Goal: Task Accomplishment & Management: Use online tool/utility

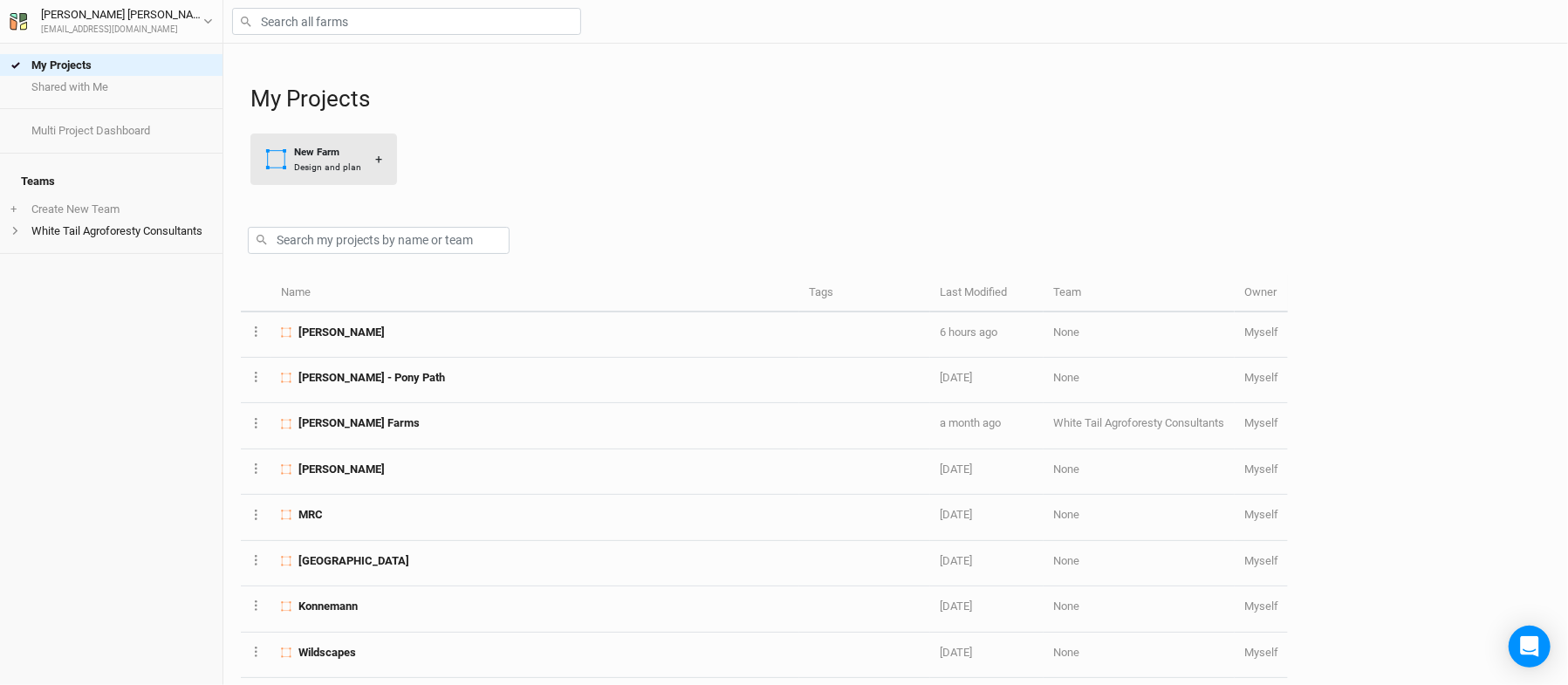
click at [349, 157] on div "New Farm" at bounding box center [328, 152] width 67 height 15
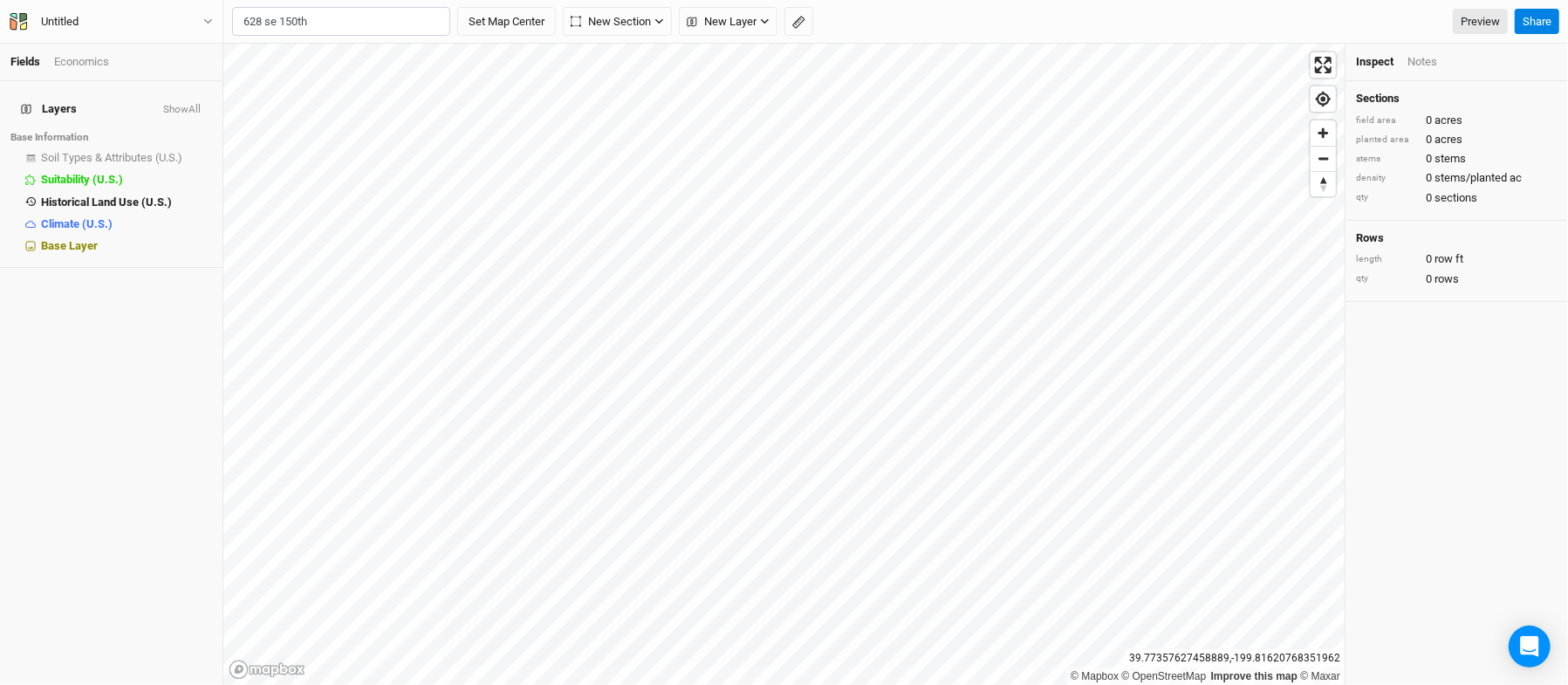
click at [342, 59] on body "Fields Economics Layers Show All Base Information Soil Types & Attributes (U.S.…" at bounding box center [784, 342] width 1568 height 685
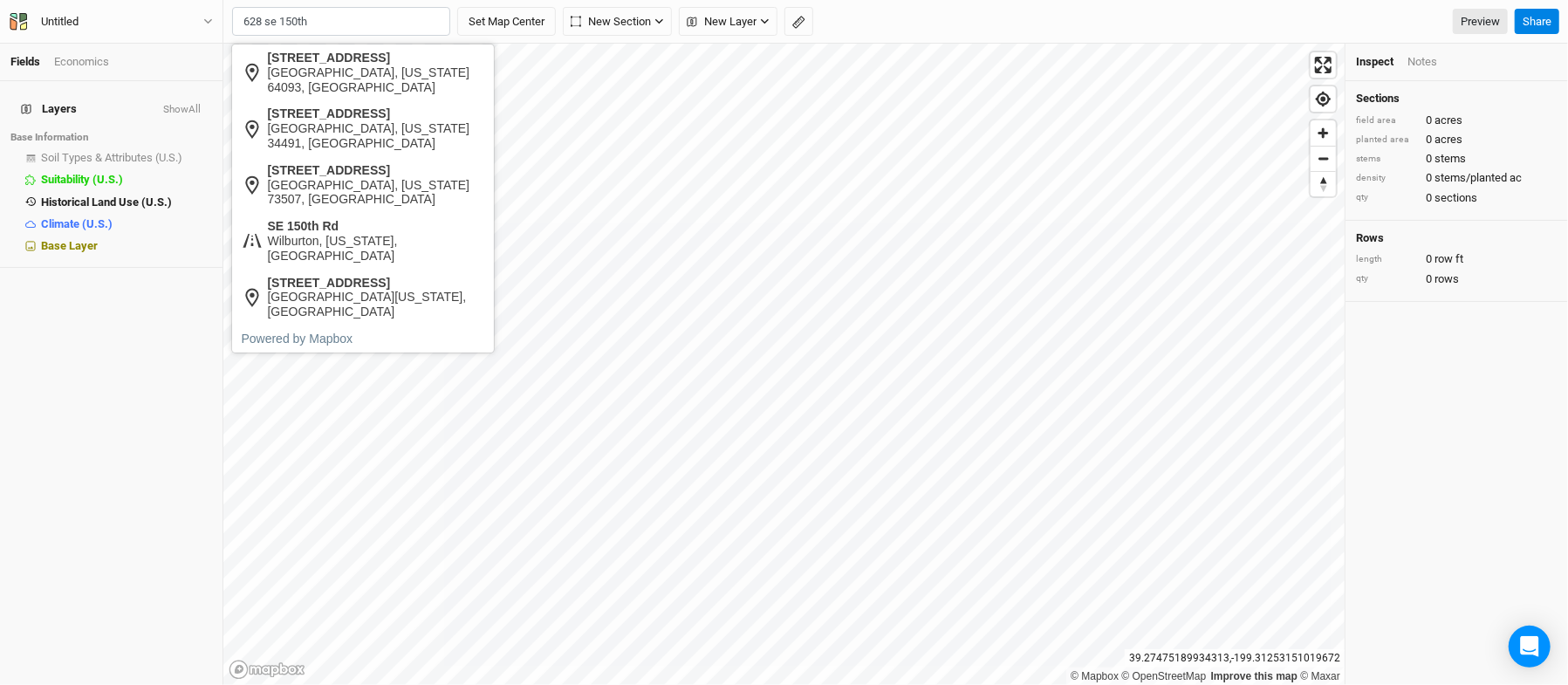
click at [384, 28] on input "628 se 150th" at bounding box center [341, 21] width 218 height 29
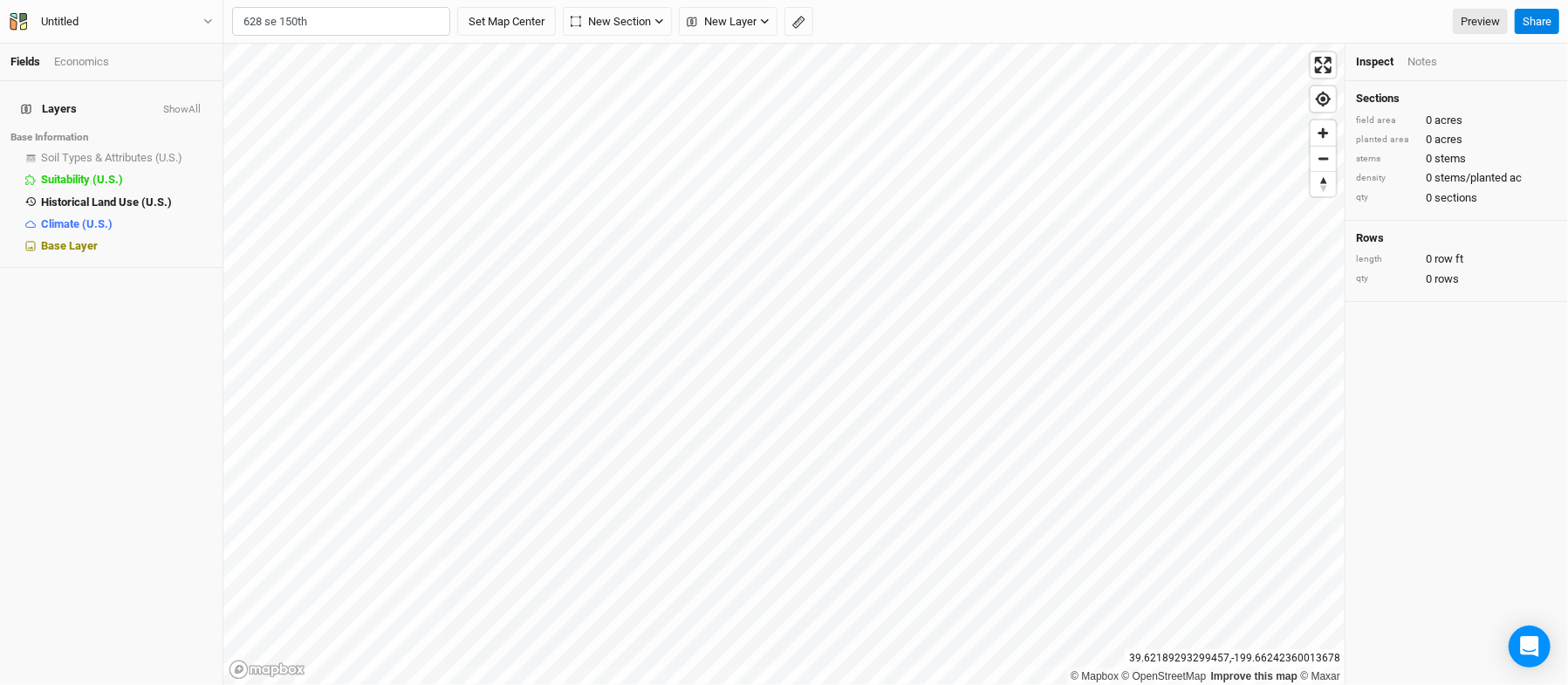
click at [365, 46] on body "Fields Economics Layers Show All Base Information Soil Types & Attributes (U.S.…" at bounding box center [784, 342] width 1568 height 685
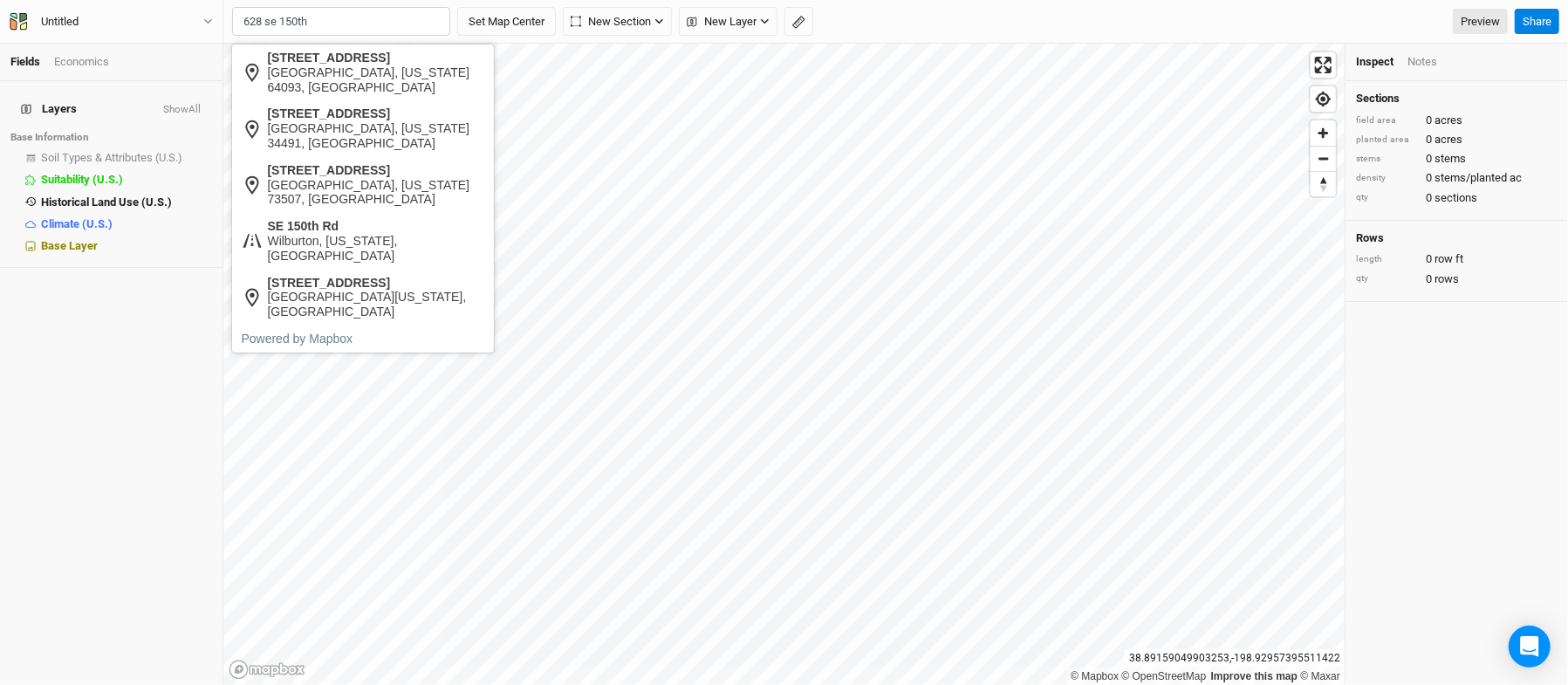
click at [351, 16] on input "628 se 150th" at bounding box center [341, 21] width 218 height 29
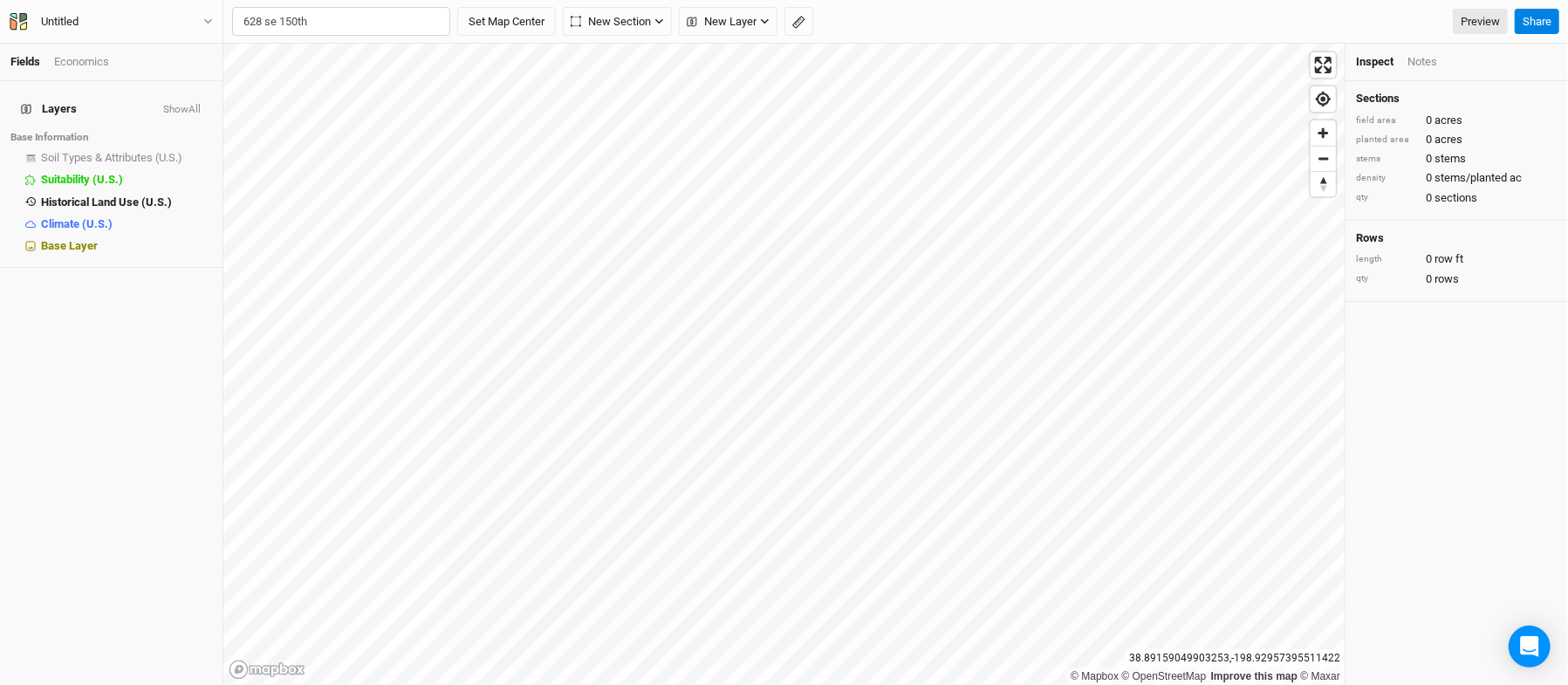
click at [252, 65] on icon at bounding box center [252, 73] width 12 height 17
type input "[STREET_ADDRESS][US_STATE]"
click at [97, 151] on span "Soil Types & Attributes (U.S.)" at bounding box center [112, 157] width 142 height 13
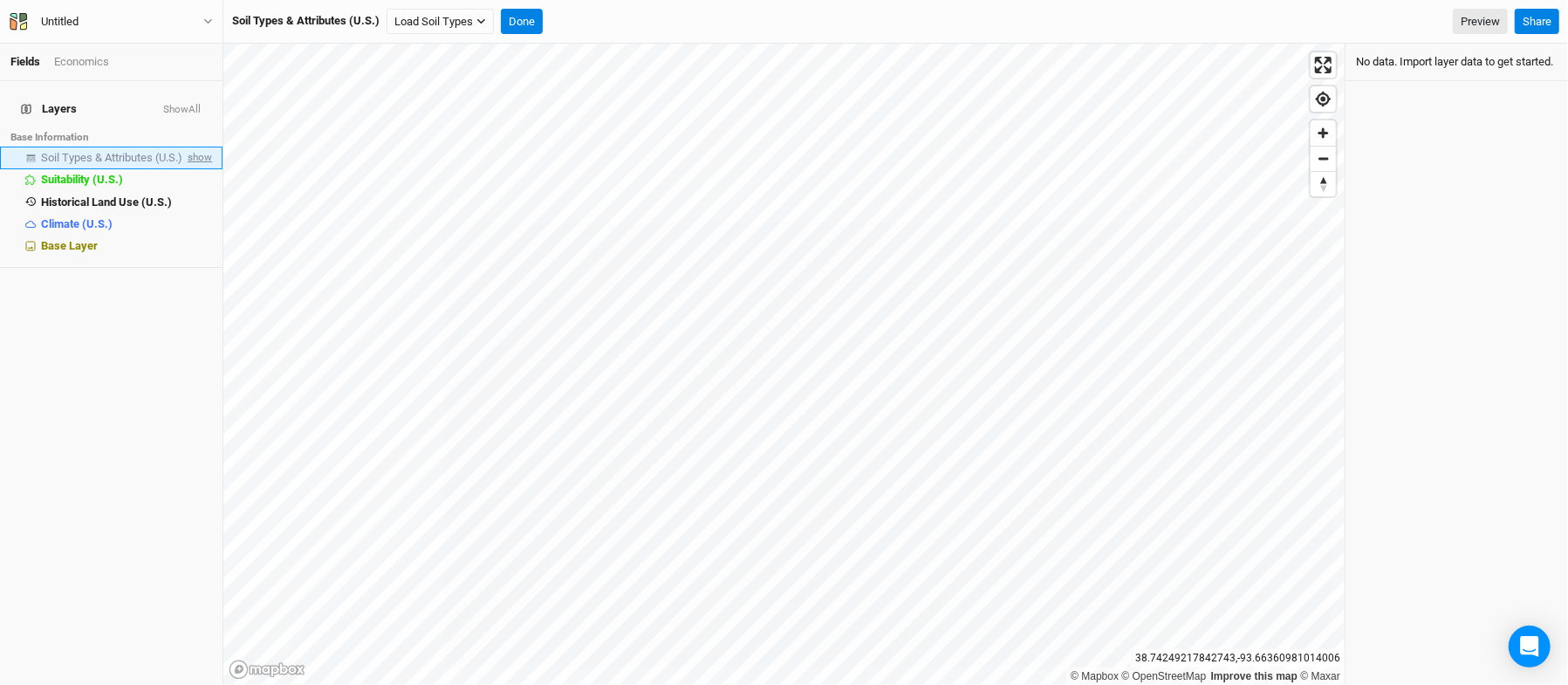
click at [185, 152] on span "show" at bounding box center [198, 159] width 28 height 22
click at [190, 152] on span "hide" at bounding box center [201, 159] width 23 height 22
click at [94, 147] on li "Soil Types & Attributes (U.S.) show" at bounding box center [111, 158] width 222 height 22
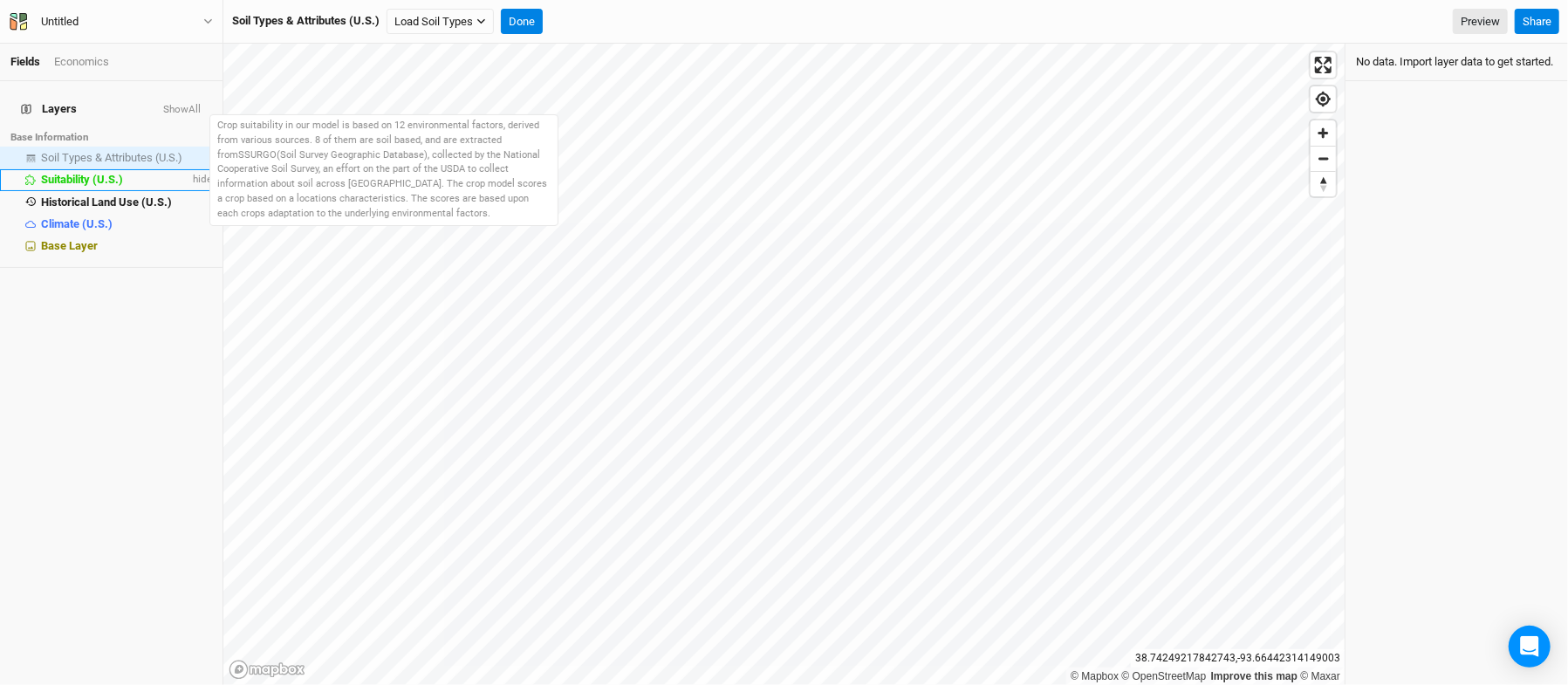
click at [90, 175] on span "Suitability (U.S.)" at bounding box center [82, 179] width 82 height 13
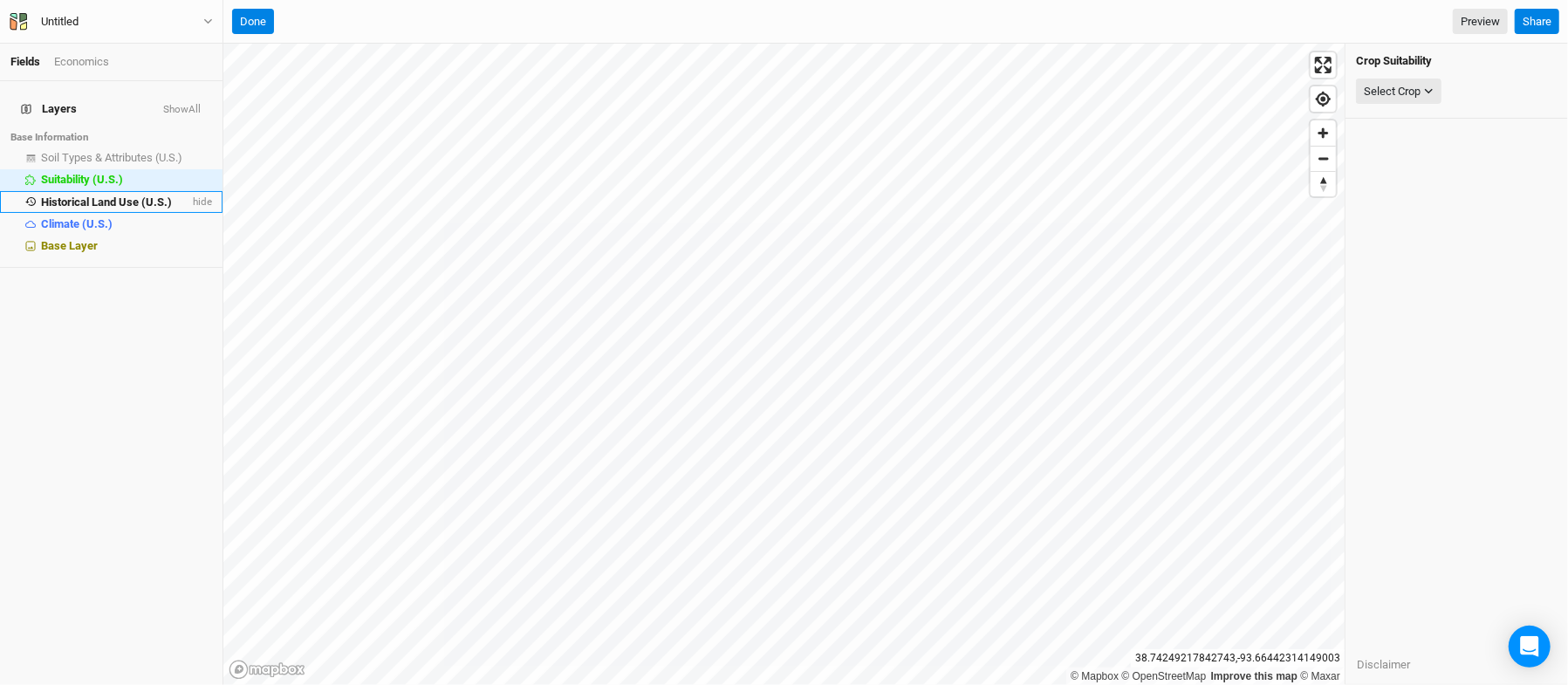
click at [97, 191] on li "Historical Land Use (U.S.) hide" at bounding box center [111, 202] width 222 height 22
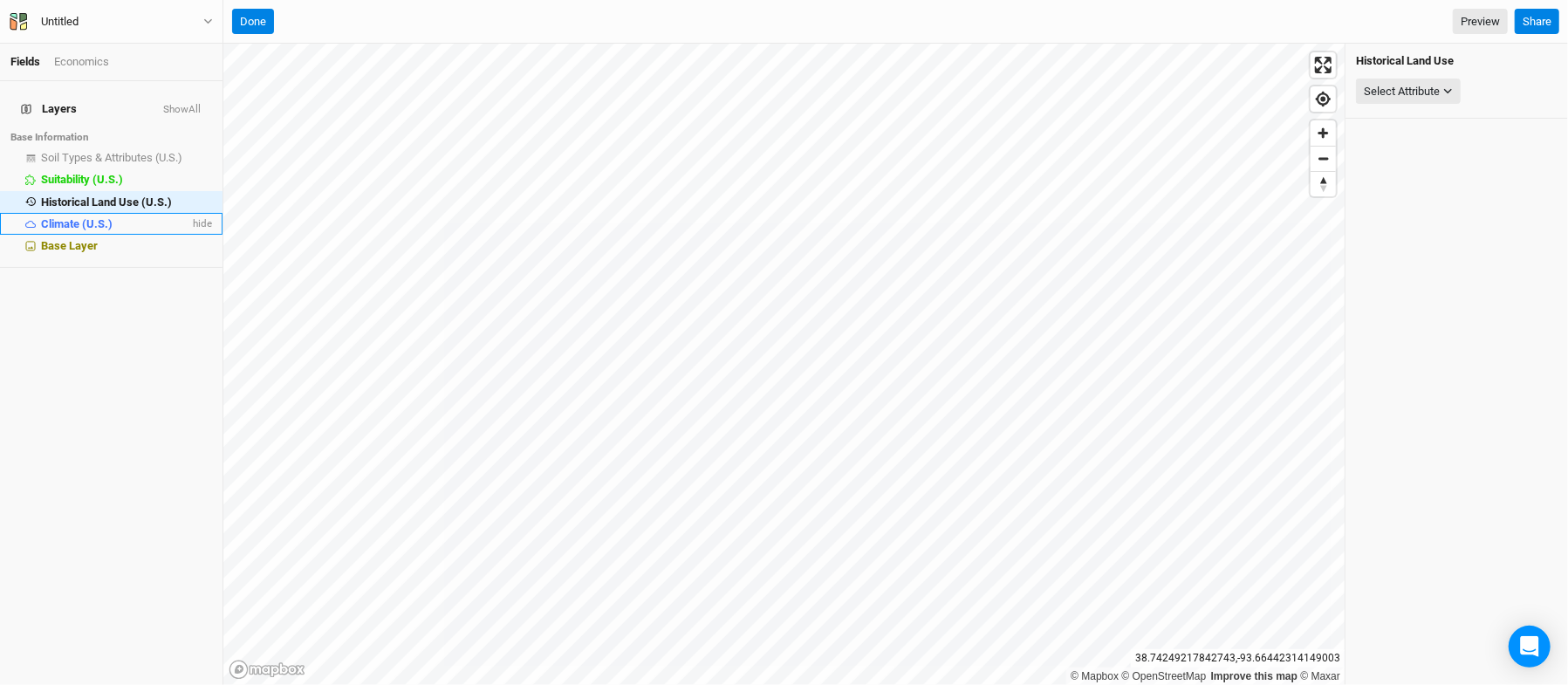
click at [89, 217] on span "Climate (U.S.)" at bounding box center [76, 223] width 72 height 13
click at [81, 239] on span "Base Layer" at bounding box center [69, 245] width 57 height 13
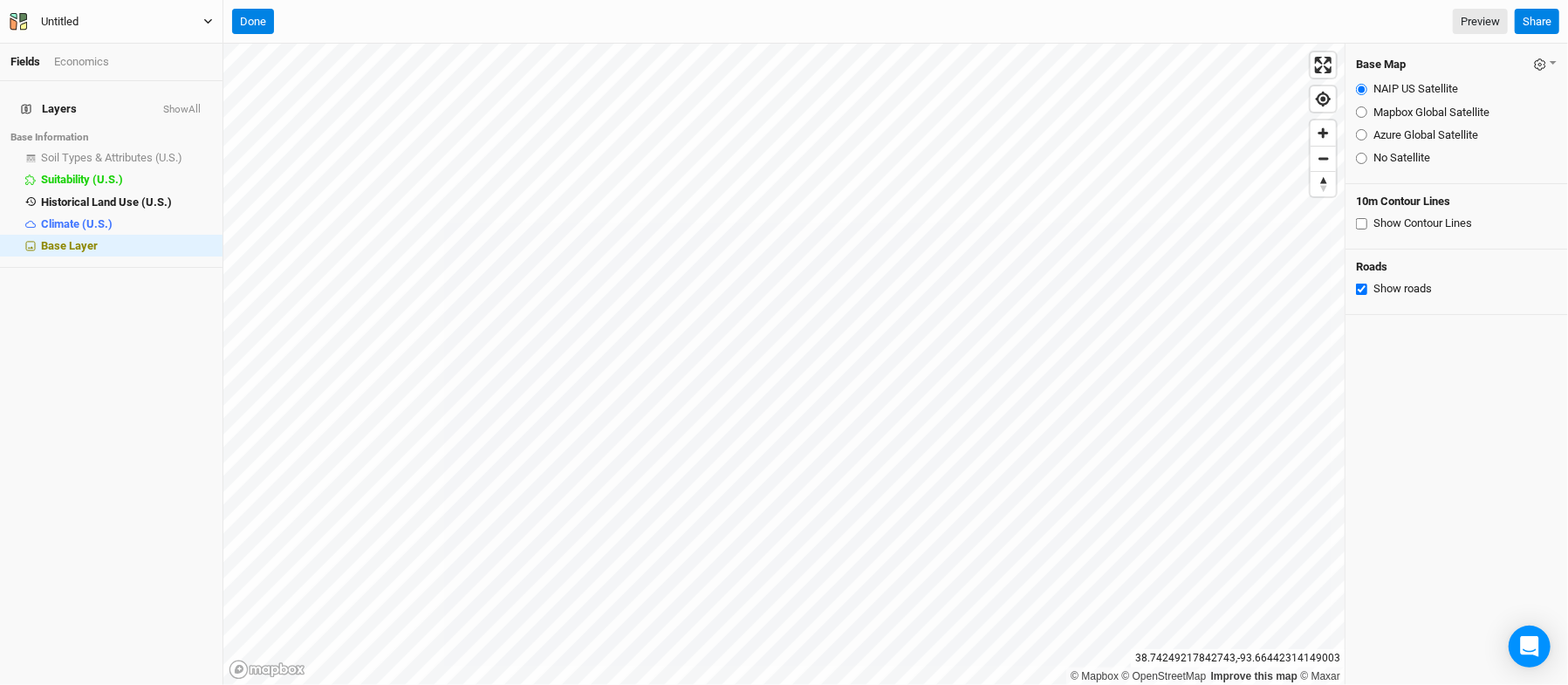
click at [102, 25] on button "Untitled" at bounding box center [112, 22] width 206 height 19
click at [47, 26] on div "Untitled" at bounding box center [59, 22] width 37 height 18
click at [9, 12] on button "[PERSON_NAME]" at bounding box center [112, 22] width 206 height 19
type input "[PERSON_NAME] Project"
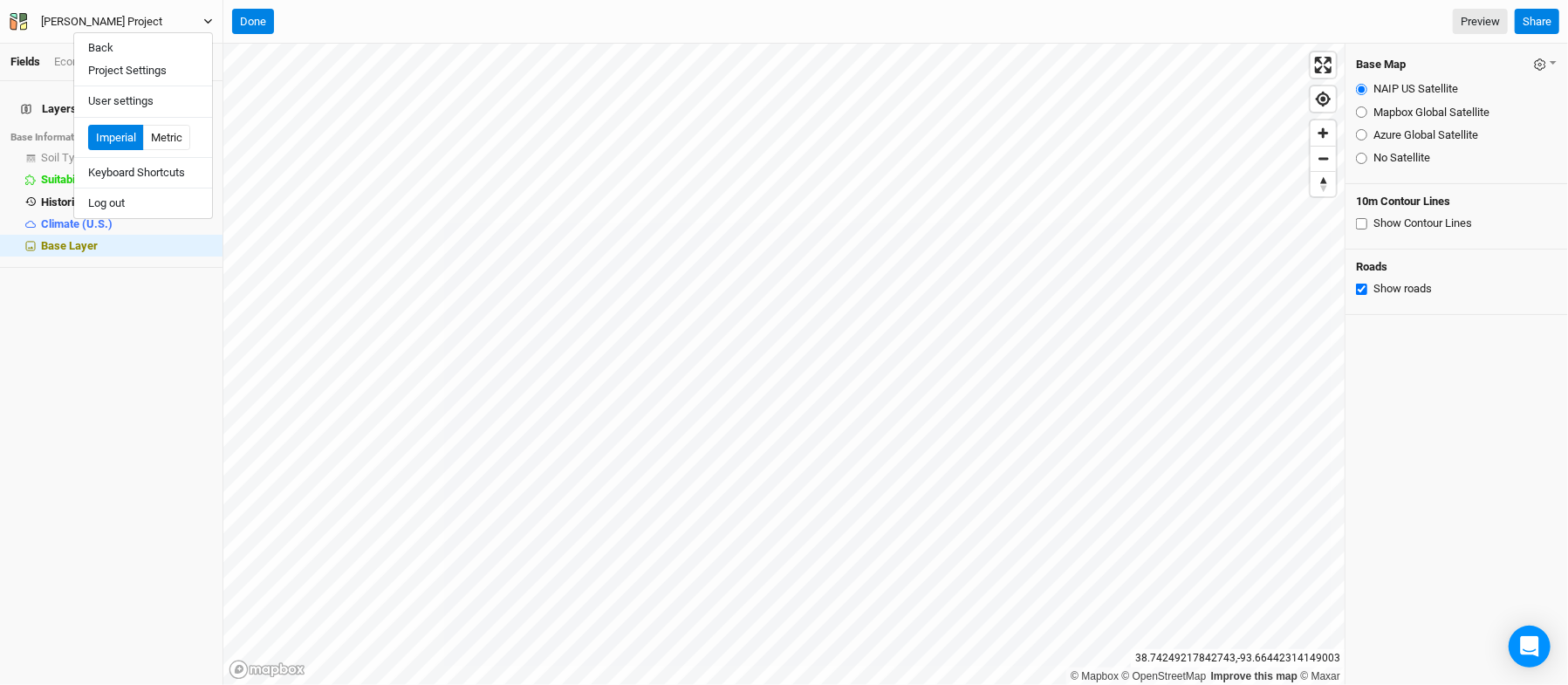
click at [94, 354] on div "Layers Show All Base Information Soil Types & Attributes (U.S.) show Suitabilit…" at bounding box center [111, 384] width 222 height 604
click at [256, 27] on button "Done" at bounding box center [252, 22] width 42 height 27
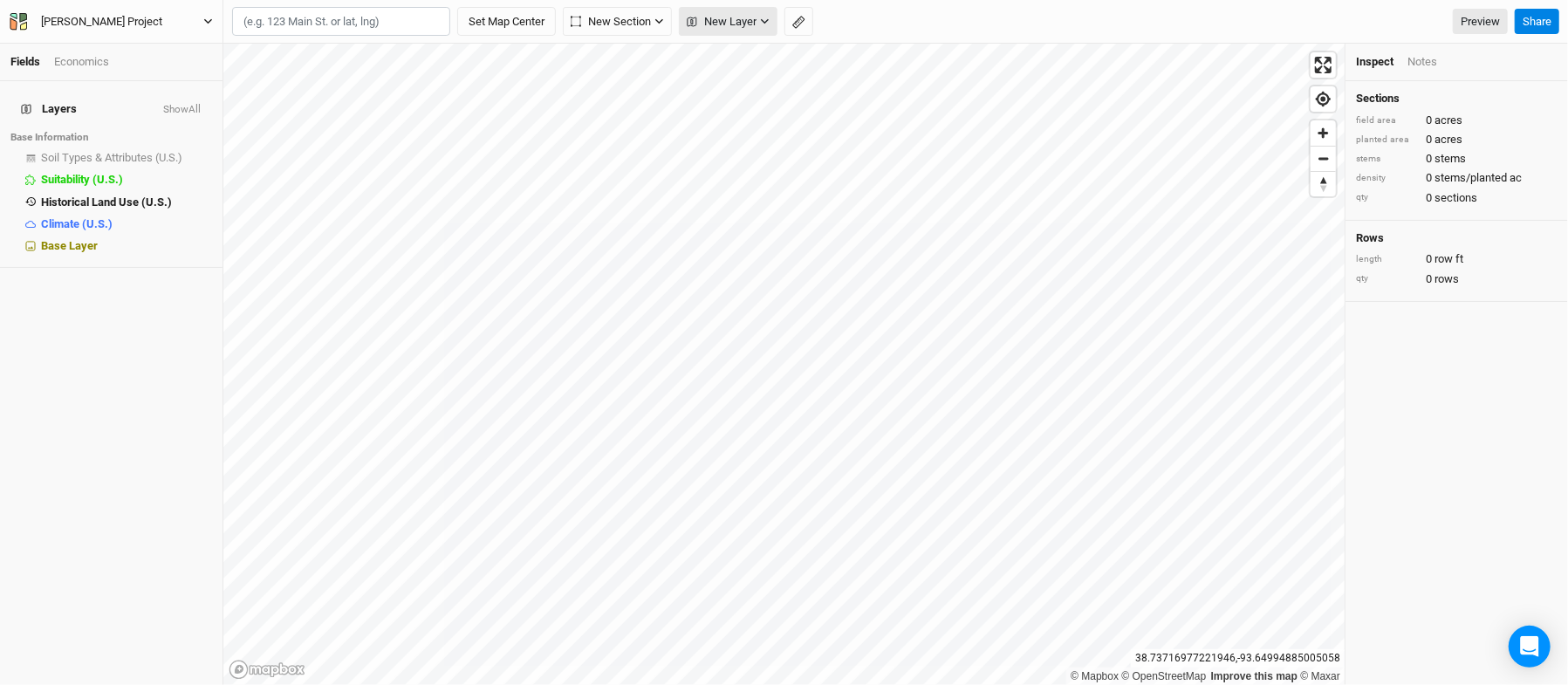
click at [759, 11] on button "New Layer" at bounding box center [728, 21] width 98 height 29
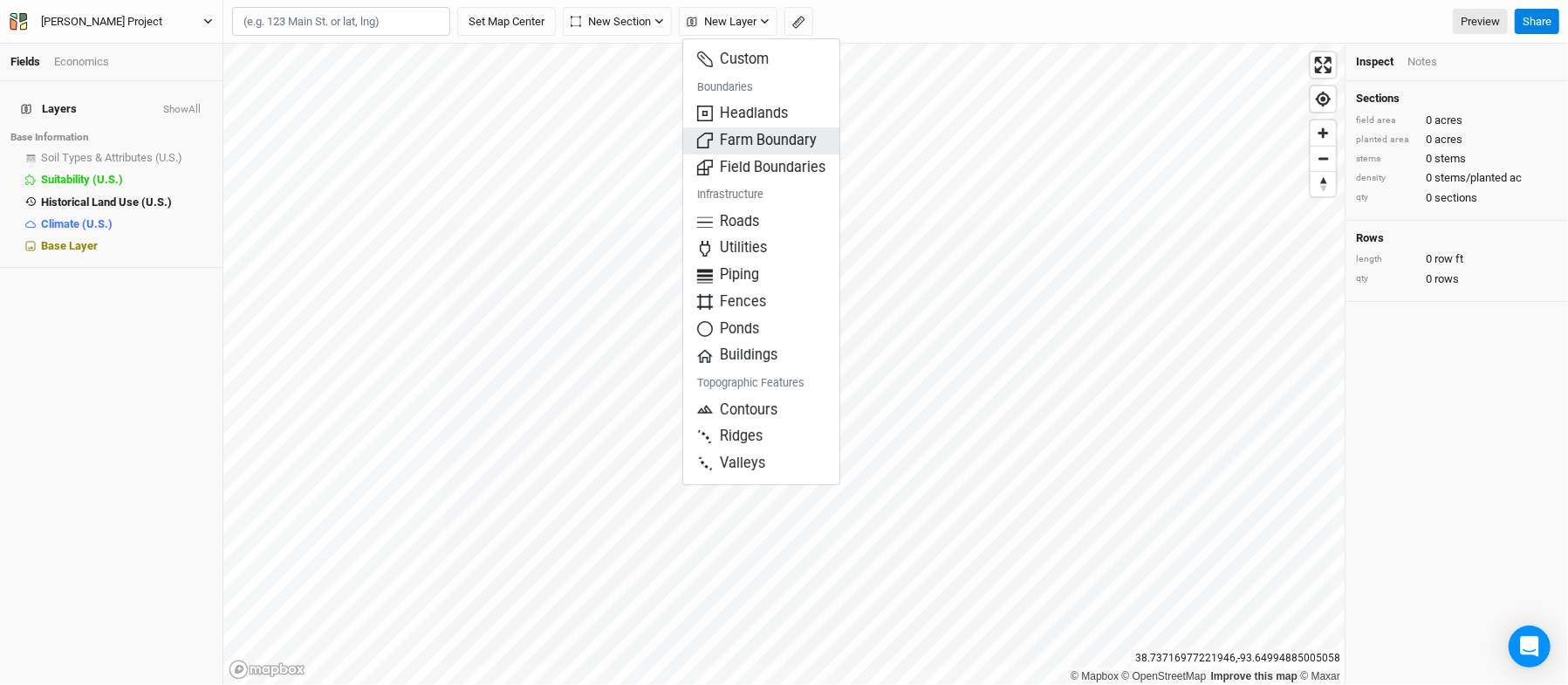
click at [763, 140] on span "Farm Boundary" at bounding box center [757, 141] width 120 height 20
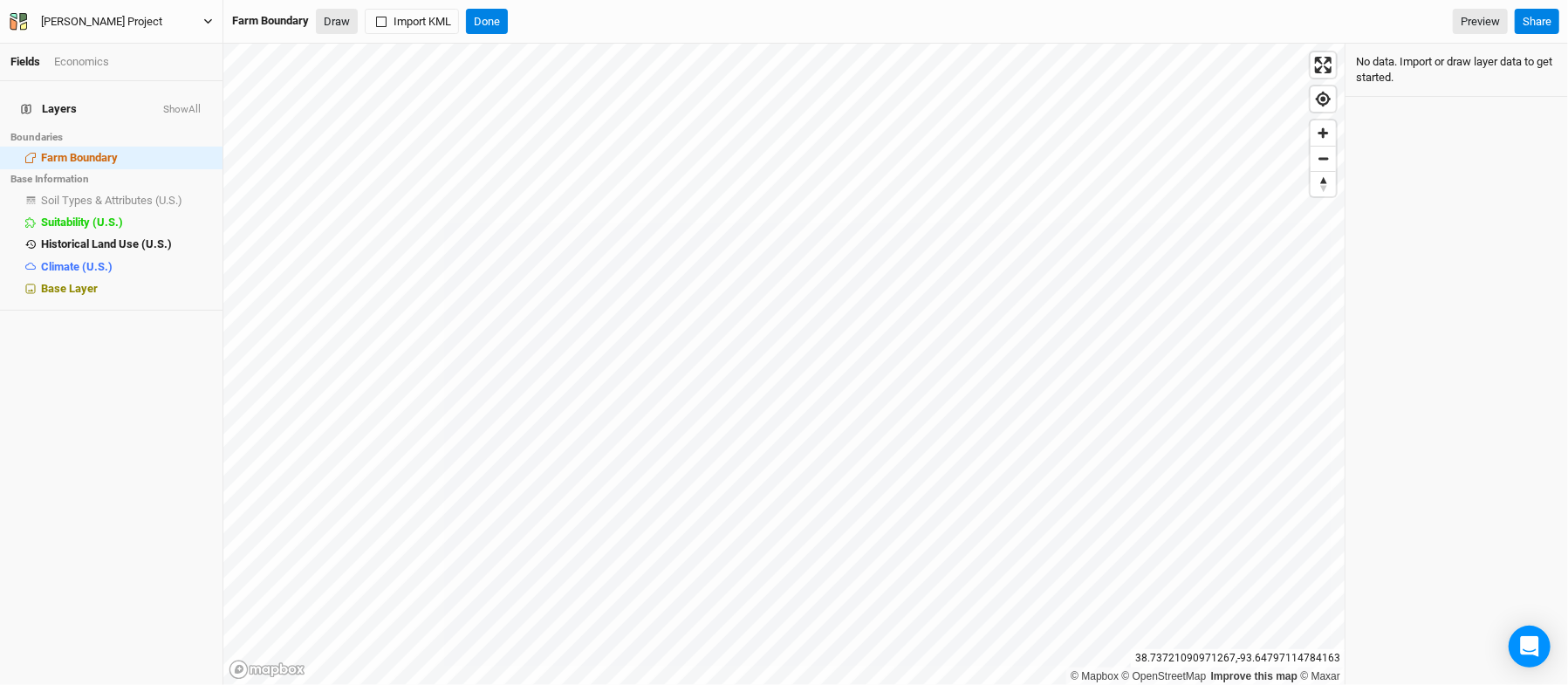
click at [357, 19] on button "Draw" at bounding box center [337, 22] width 42 height 27
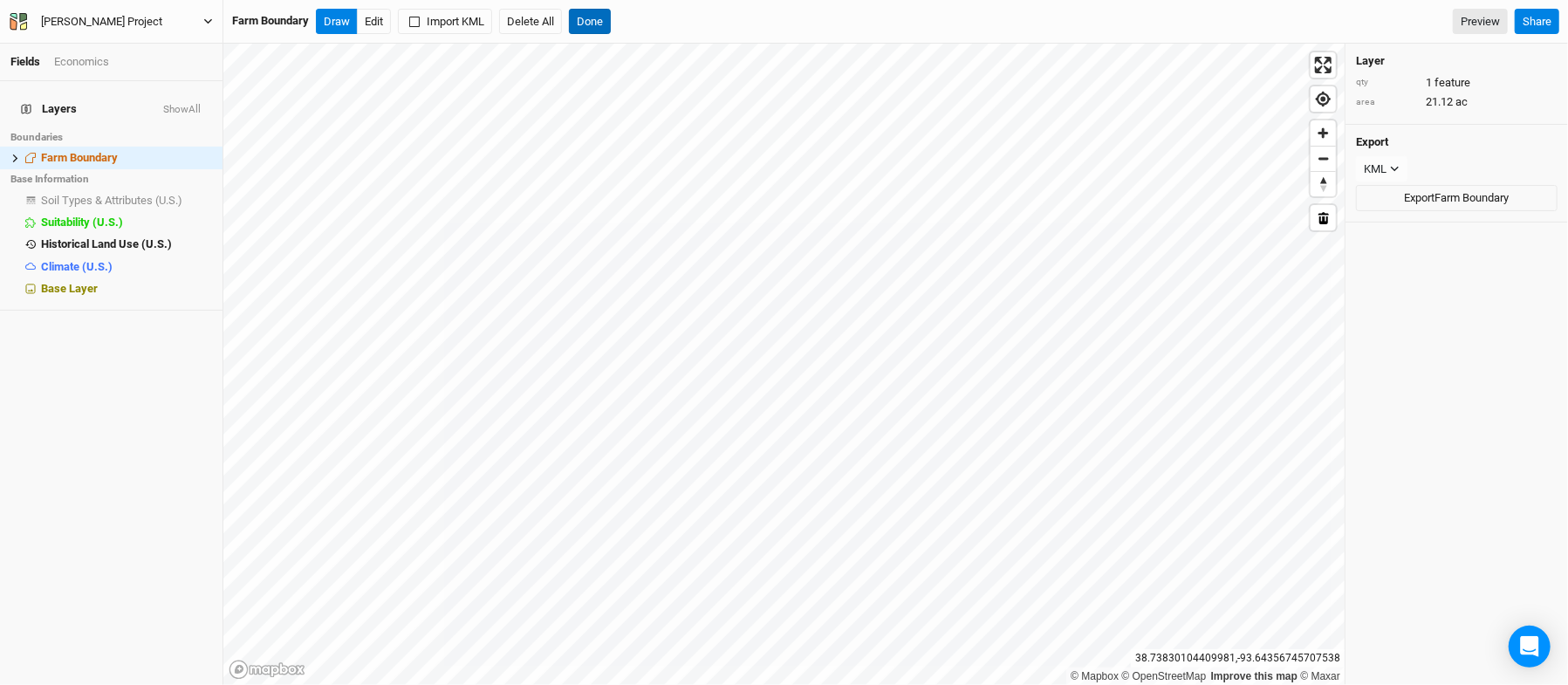
click at [599, 18] on button "Done" at bounding box center [589, 22] width 42 height 27
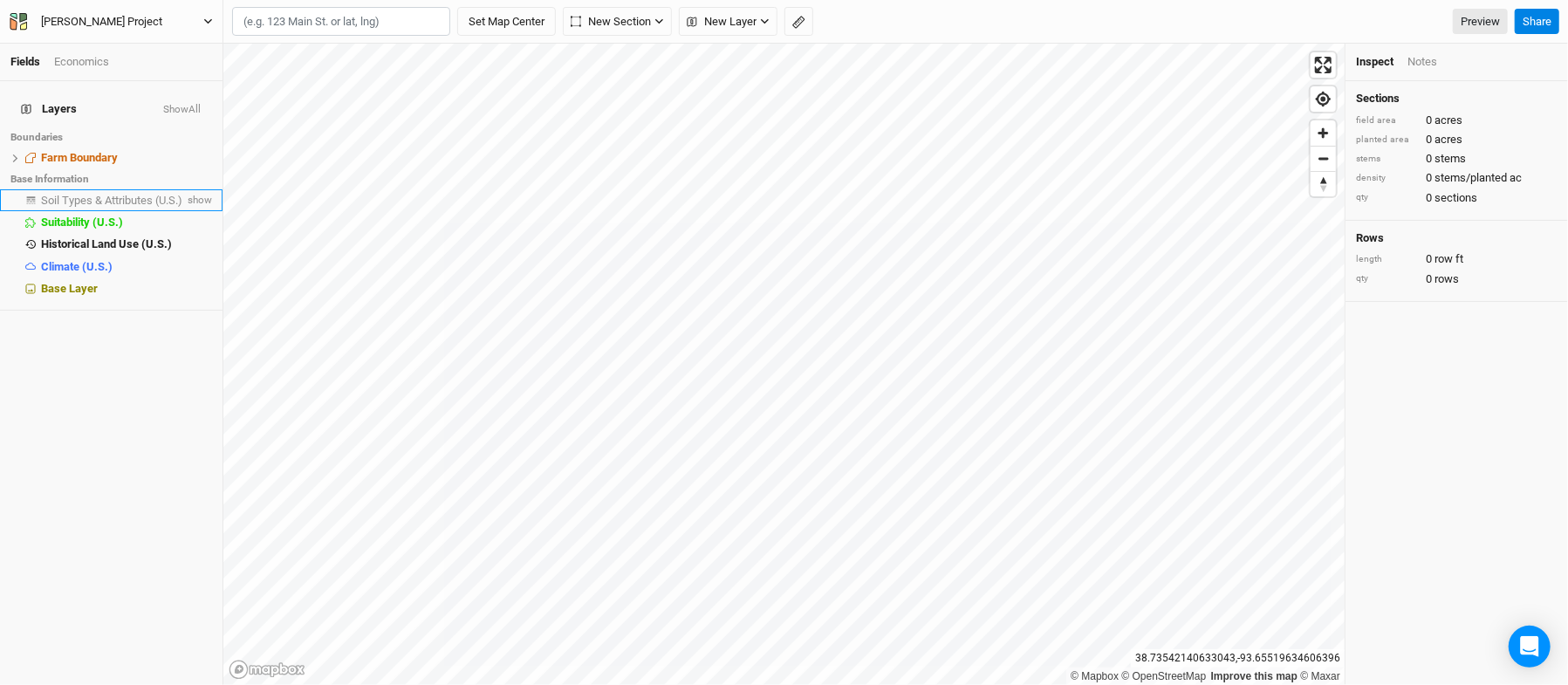
click at [120, 194] on span "Soil Types & Attributes (U.S.)" at bounding box center [112, 200] width 142 height 13
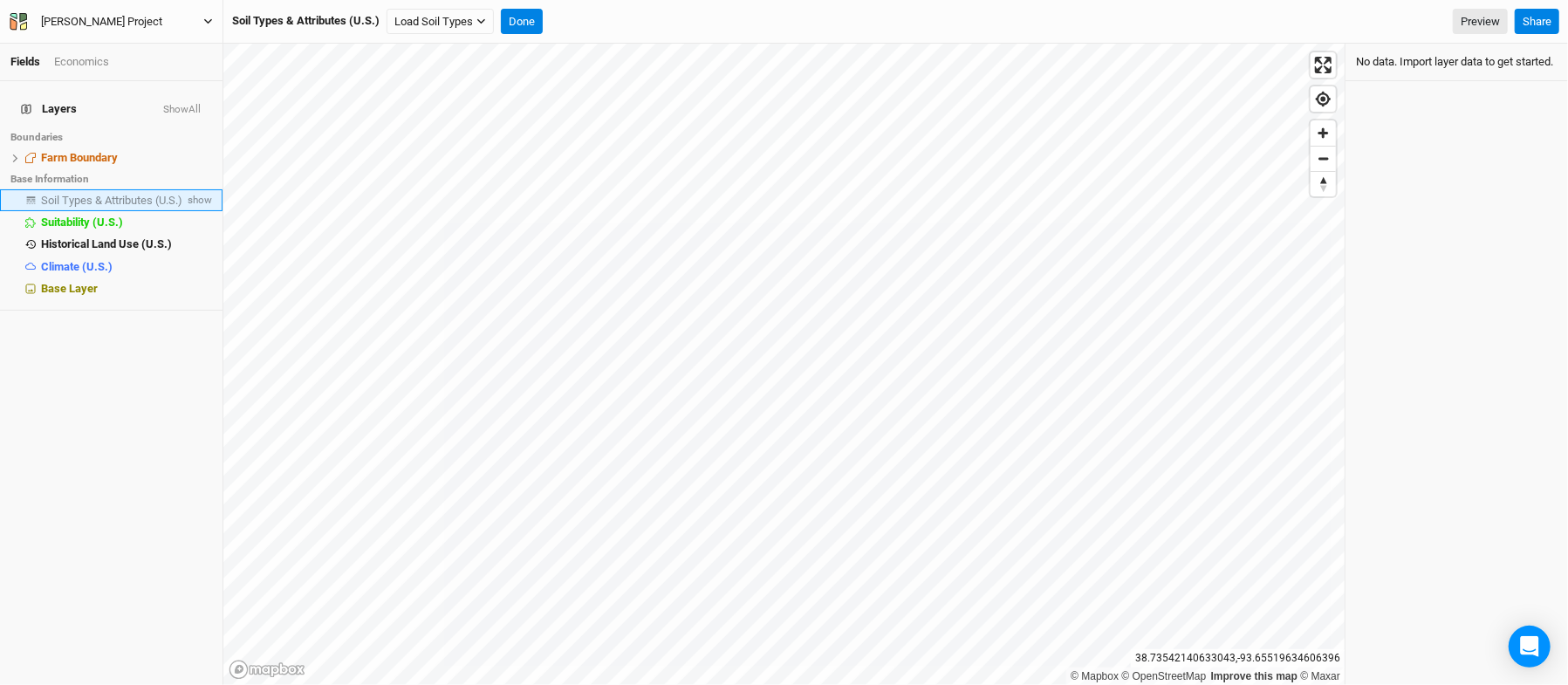
click at [120, 194] on span "Soil Types & Attributes (U.S.)" at bounding box center [112, 200] width 142 height 13
drag, startPoint x: 120, startPoint y: 183, endPoint x: 515, endPoint y: 27, distance: 424.7
click at [515, 27] on button "Done" at bounding box center [522, 22] width 42 height 27
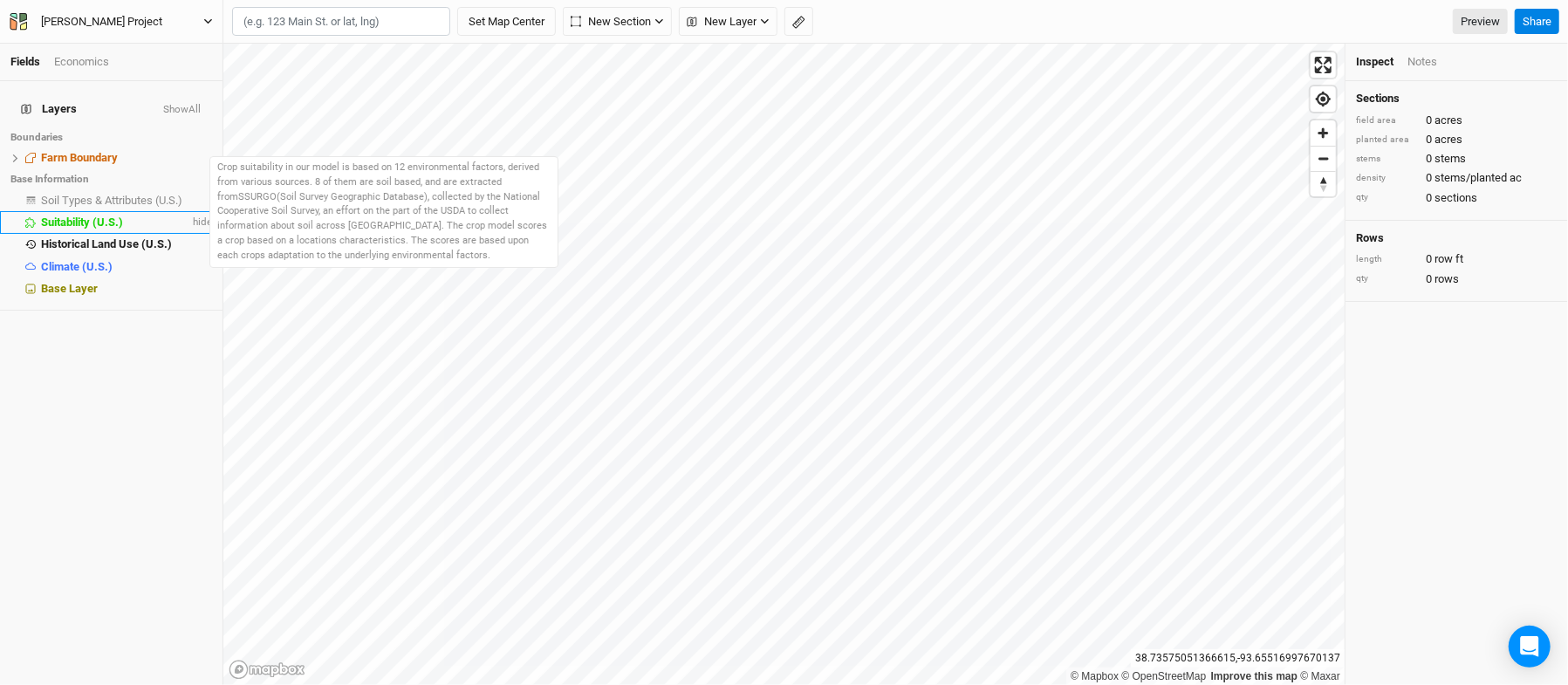
click at [144, 211] on li "Suitability (U.S.) hide" at bounding box center [111, 222] width 222 height 22
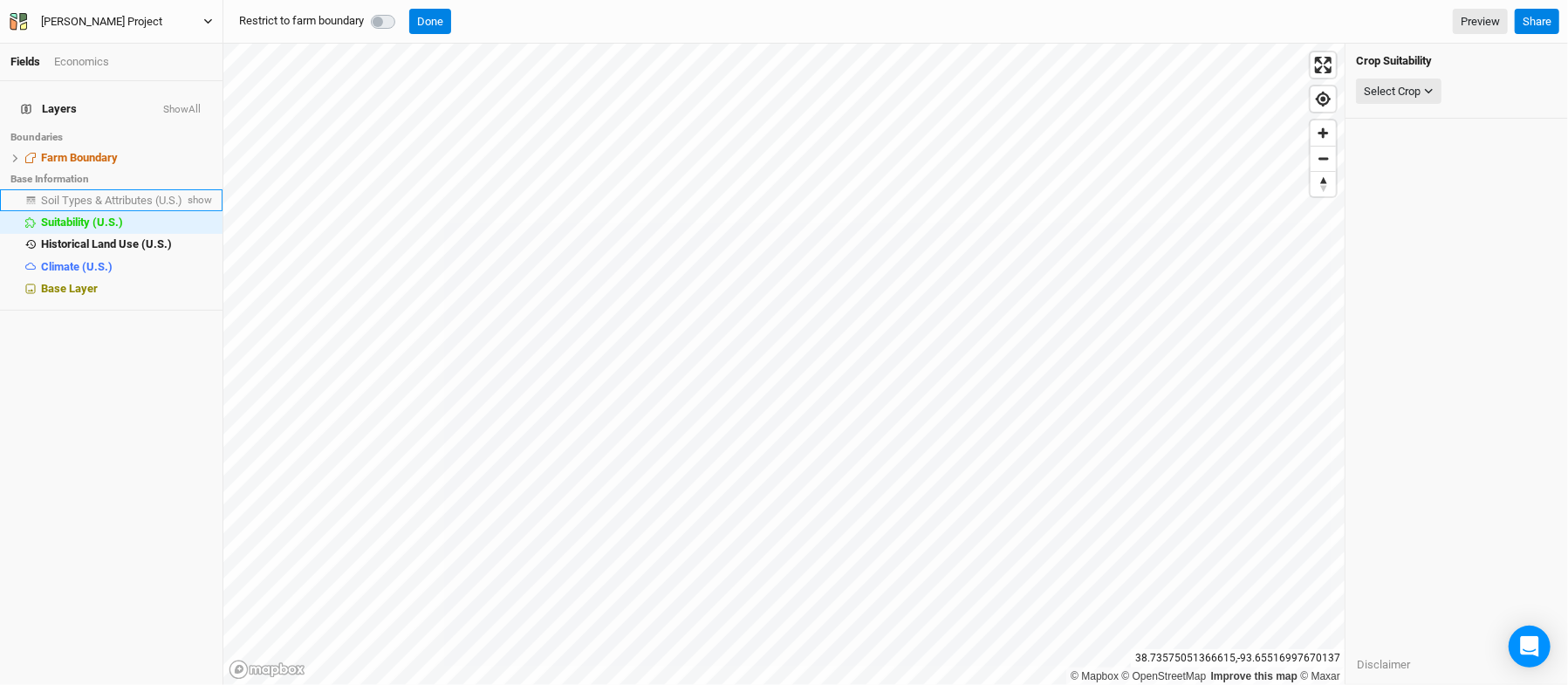
click at [150, 194] on span "Soil Types & Attributes (U.S.)" at bounding box center [112, 200] width 142 height 13
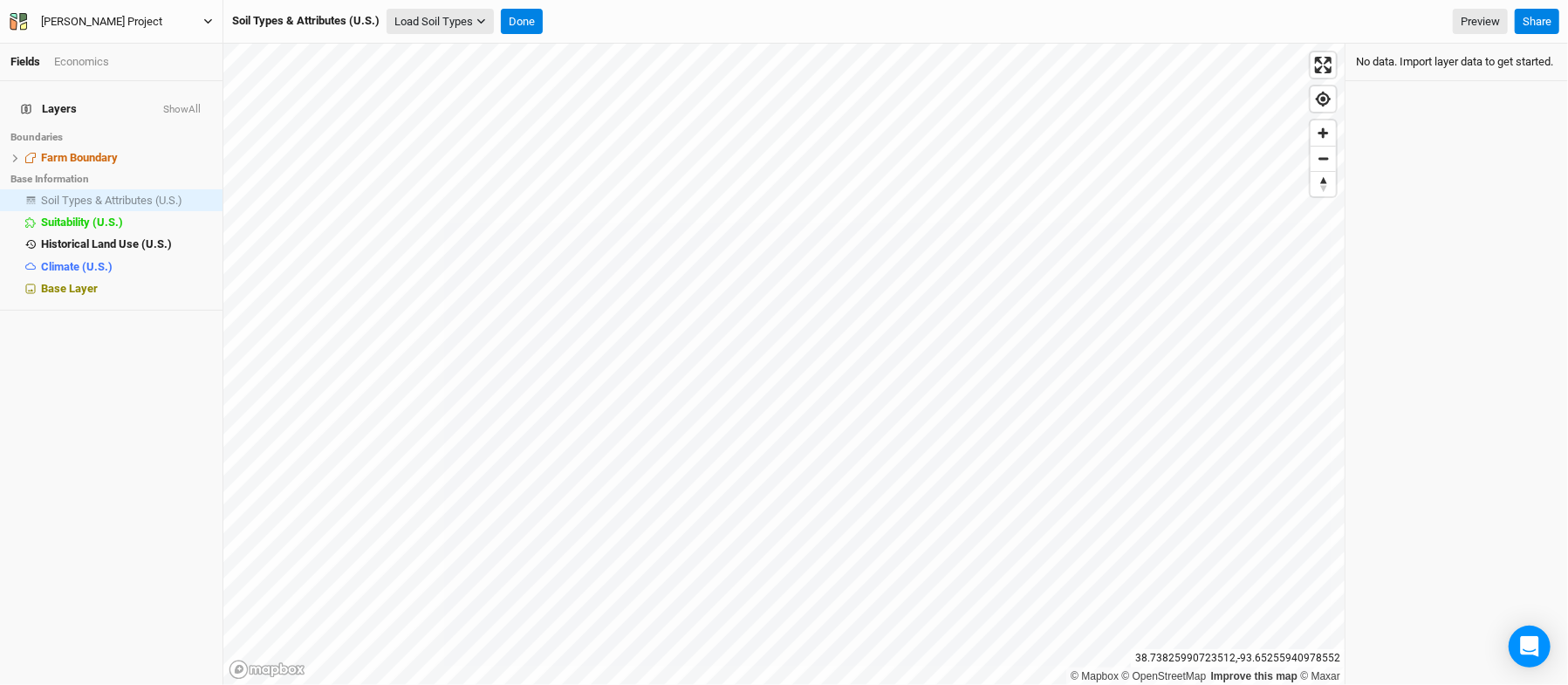
click at [469, 19] on button "Load Soil Types" at bounding box center [439, 22] width 107 height 27
click at [465, 46] on button "Load for Farm Boundary" at bounding box center [461, 52] width 146 height 23
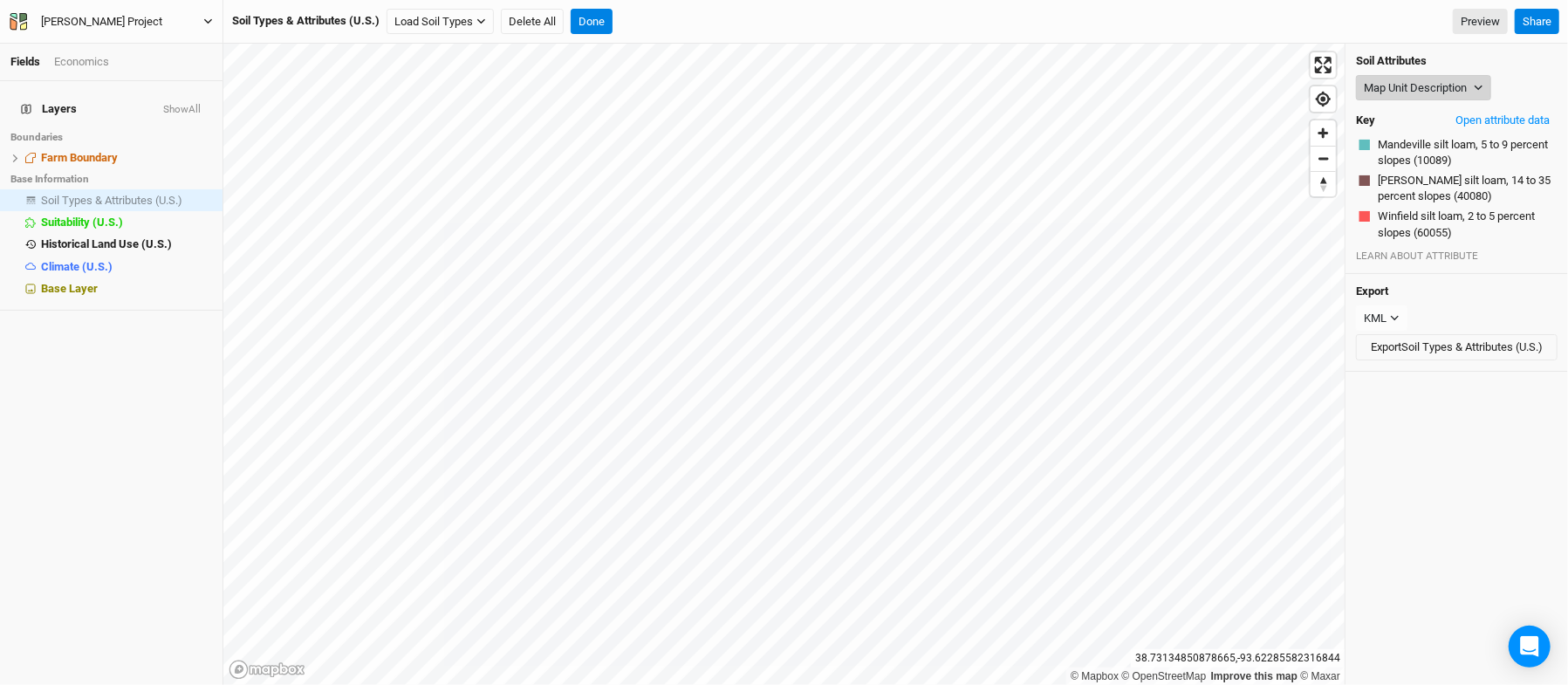
click at [1480, 89] on icon "button" at bounding box center [1479, 88] width 10 height 10
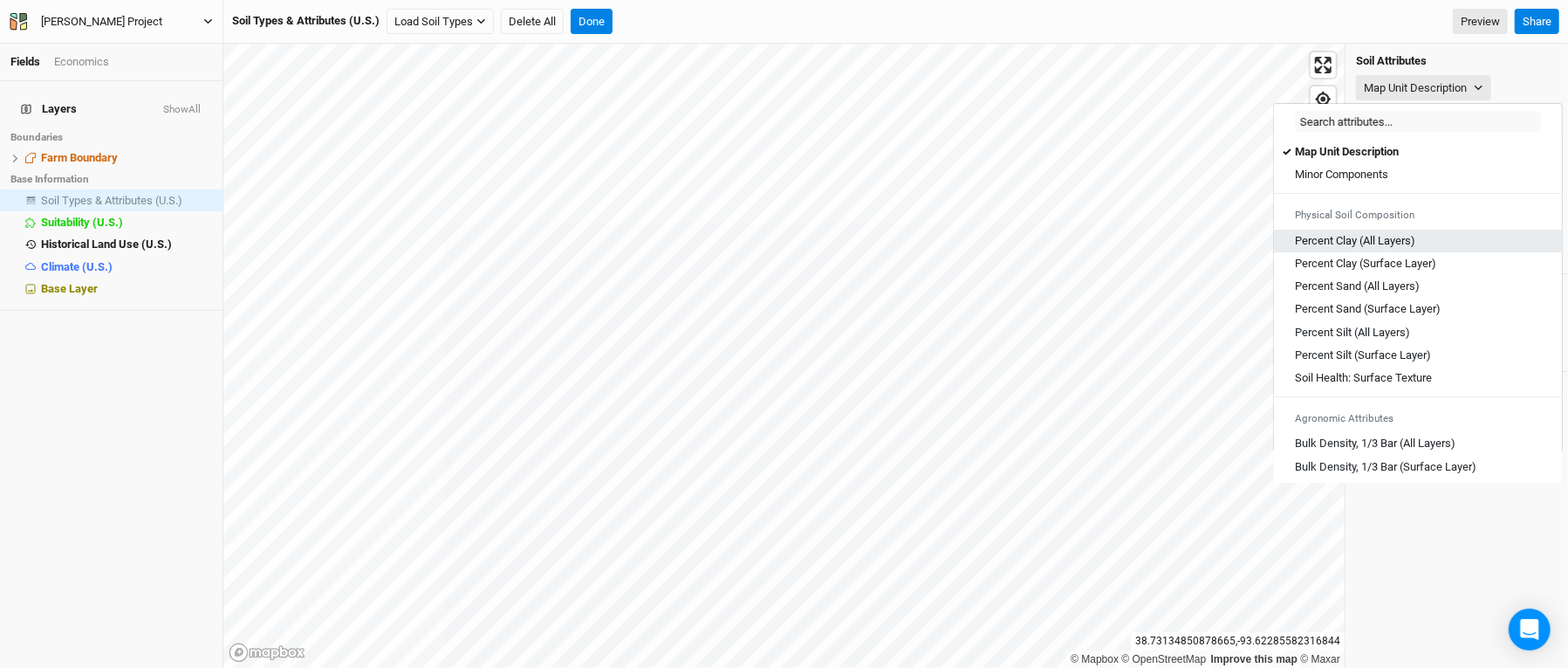
click at [1389, 238] on Layers\) "Percent Clay (All Layers)" at bounding box center [1355, 241] width 120 height 16
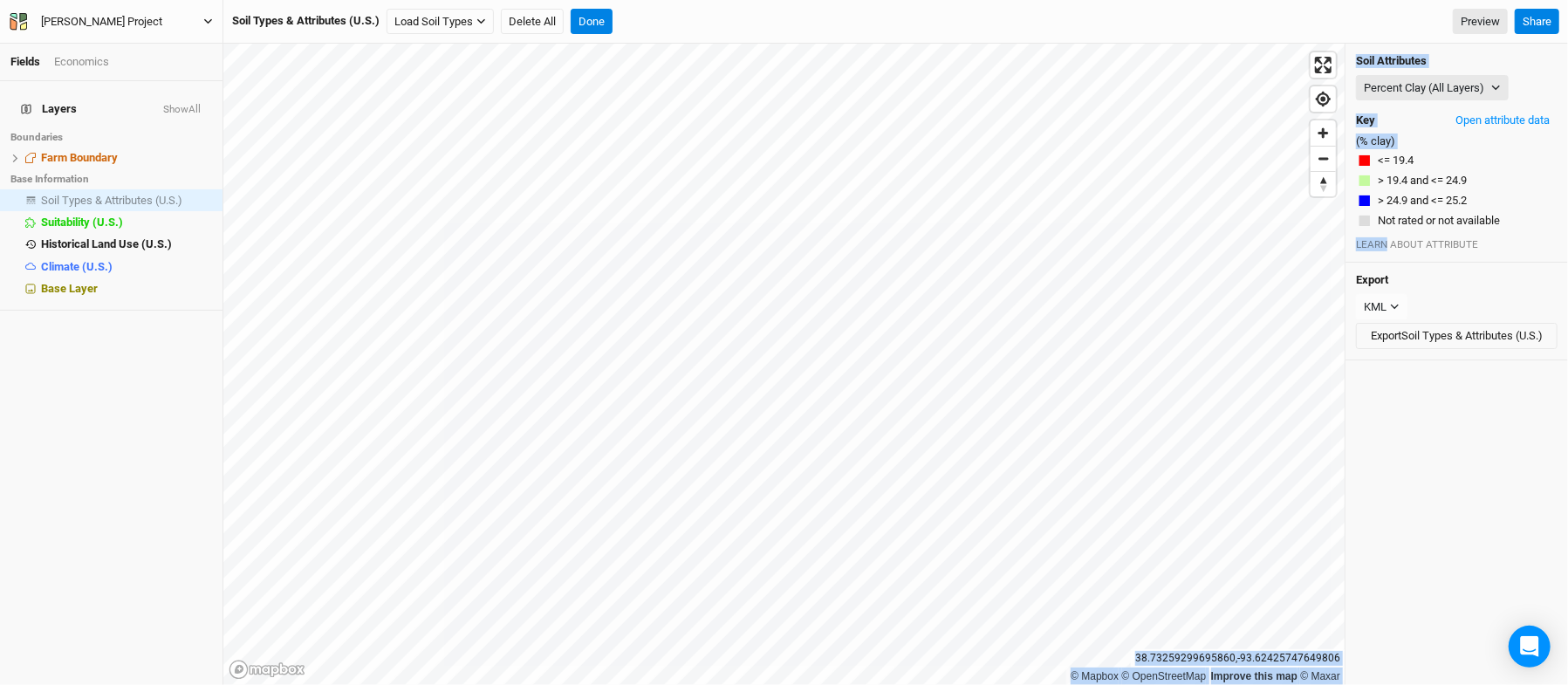
drag, startPoint x: 1389, startPoint y: 238, endPoint x: 881, endPoint y: 9, distance: 557.2
click at [881, 9] on div "Fields Economics Layers Show All Boundaries Farm Boundary hide Base Information…" at bounding box center [784, 342] width 1568 height 685
drag, startPoint x: 881, startPoint y: 9, endPoint x: 1496, endPoint y: 94, distance: 620.8
click at [1496, 94] on div "Fields Economics Layers Show All Boundaries Farm Boundary hide Base Information…" at bounding box center [784, 342] width 1568 height 685
click at [1496, 94] on button "Percent Clay (All Layers)" at bounding box center [1432, 89] width 152 height 27
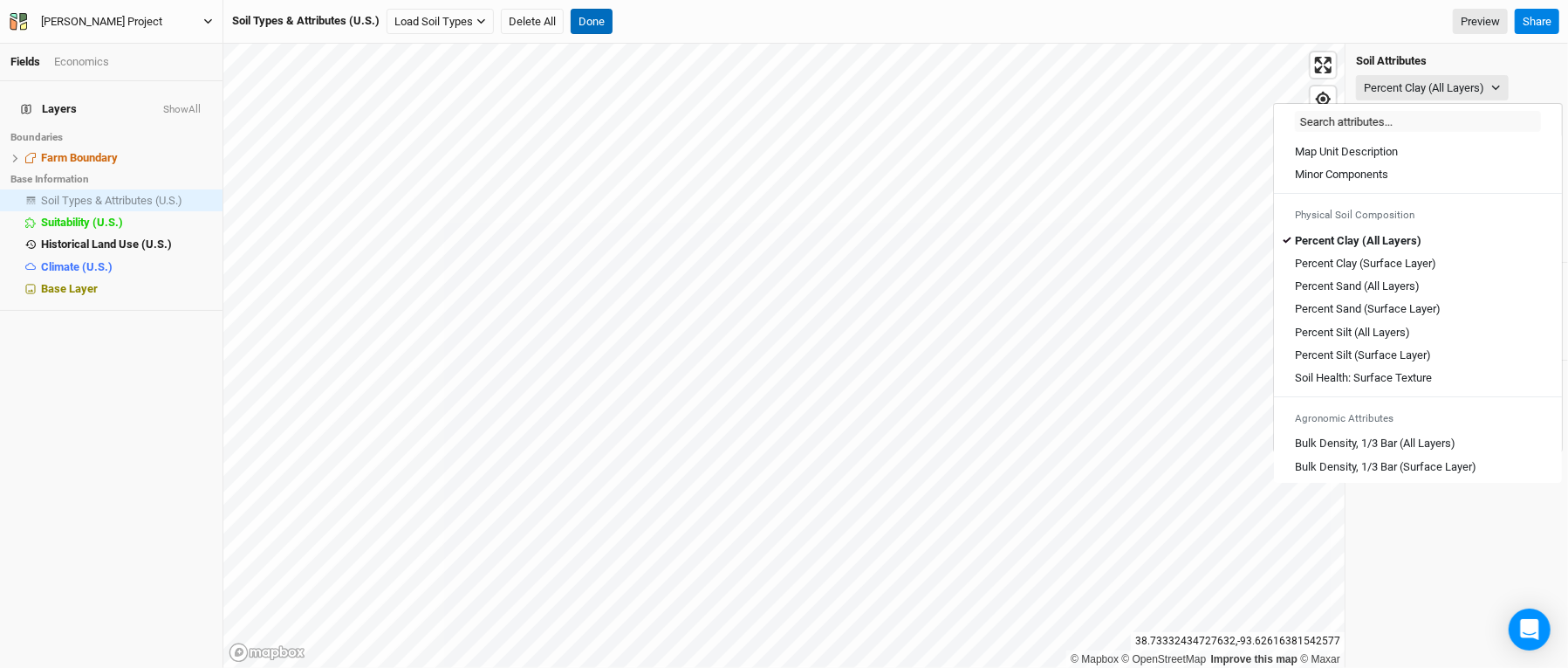
click at [592, 27] on button "Done" at bounding box center [591, 22] width 42 height 27
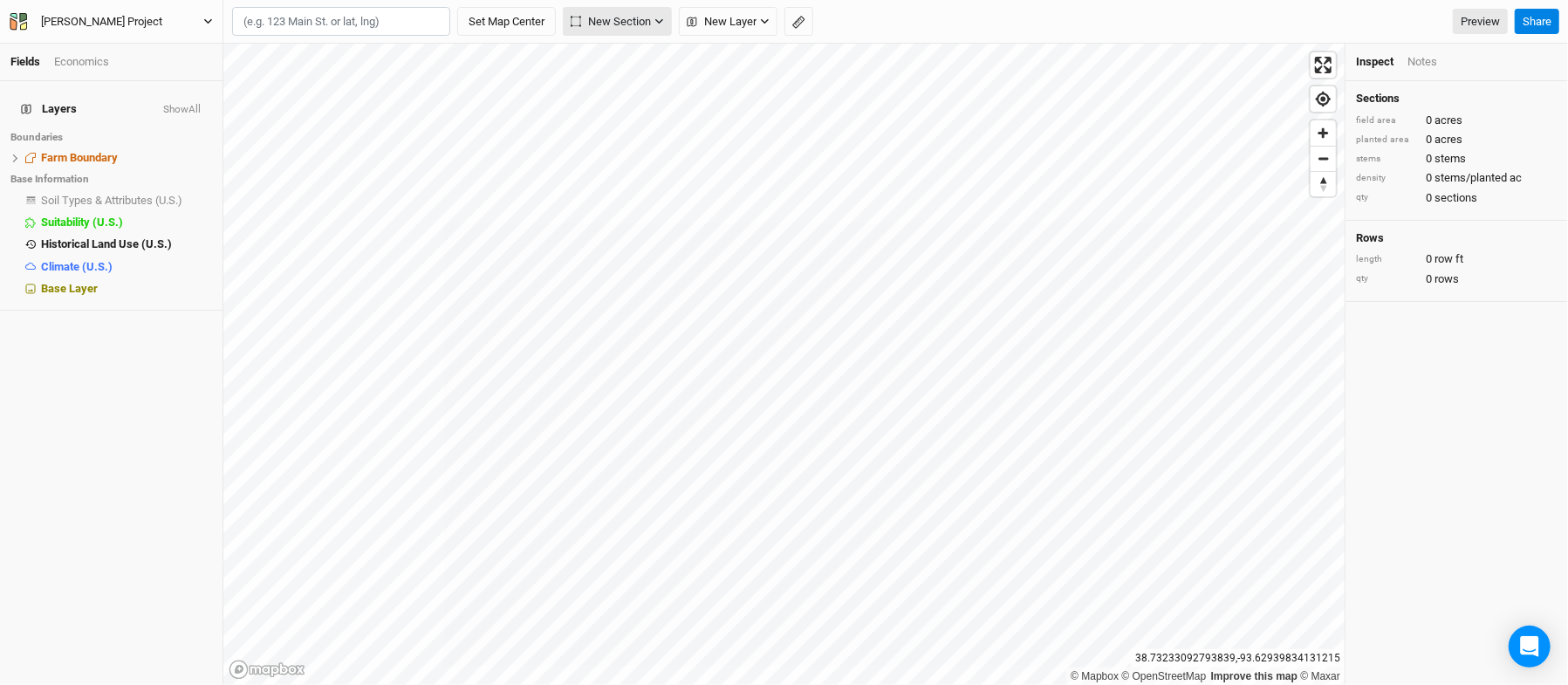
click at [633, 255] on div "Fields Economics Layers Show All Boundaries Farm Boundary hide Base Information…" at bounding box center [784, 342] width 1568 height 685
drag, startPoint x: 592, startPoint y: 27, endPoint x: 98, endPoint y: 193, distance: 521.1
click at [98, 193] on div "Fields Economics Layers Show All Boundaries Farm Boundary hide Base Information…" at bounding box center [784, 342] width 1568 height 685
click at [98, 194] on span "Soil Types & Attributes (U.S.)" at bounding box center [112, 200] width 142 height 13
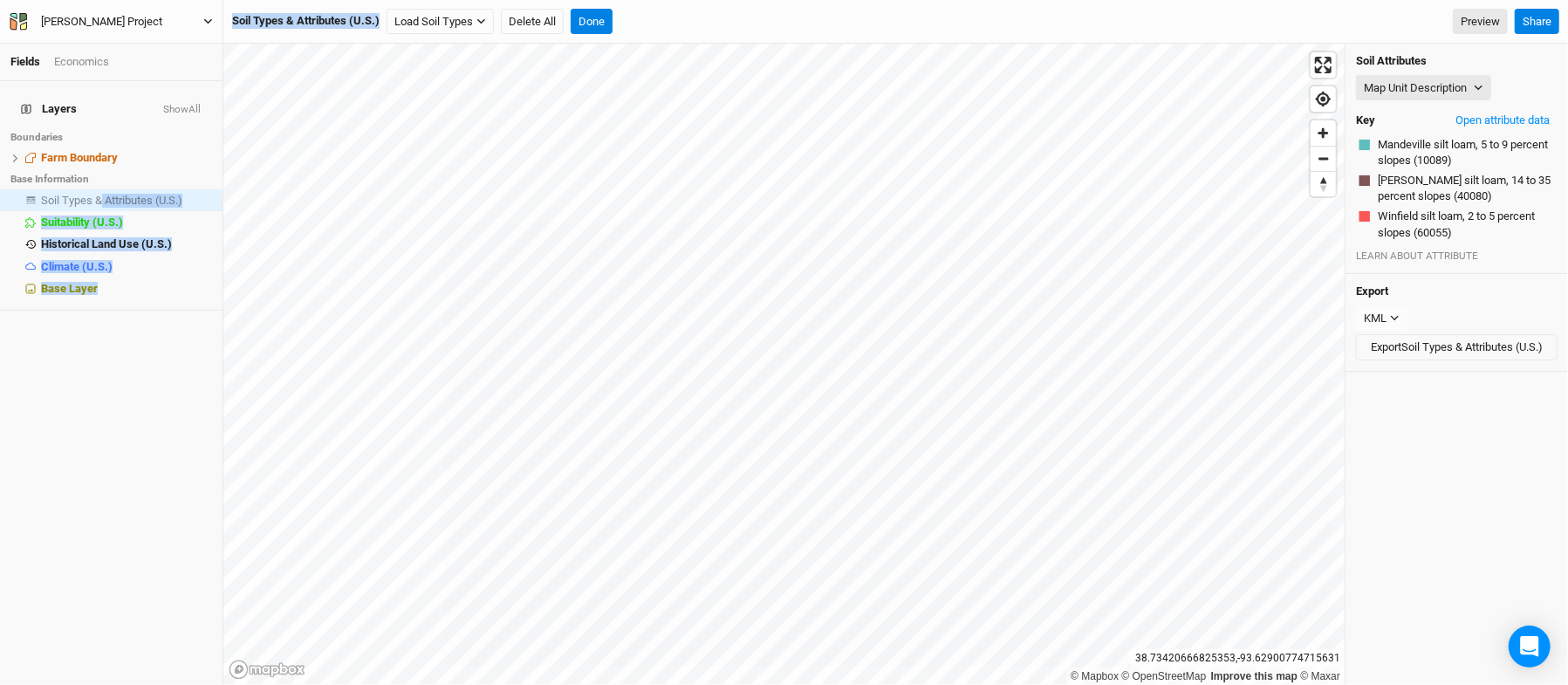
drag, startPoint x: 98, startPoint y: 193, endPoint x: 477, endPoint y: 38, distance: 409.5
click at [477, 38] on div "Fields Economics Layers Show All Boundaries Farm Boundary hide Base Information…" at bounding box center [784, 342] width 1568 height 685
click at [477, 38] on div "Soil Types & Attributes (U.S.) Load Soil Types Load for Farm Boundary Load for …" at bounding box center [896, 21] width 1345 height 43
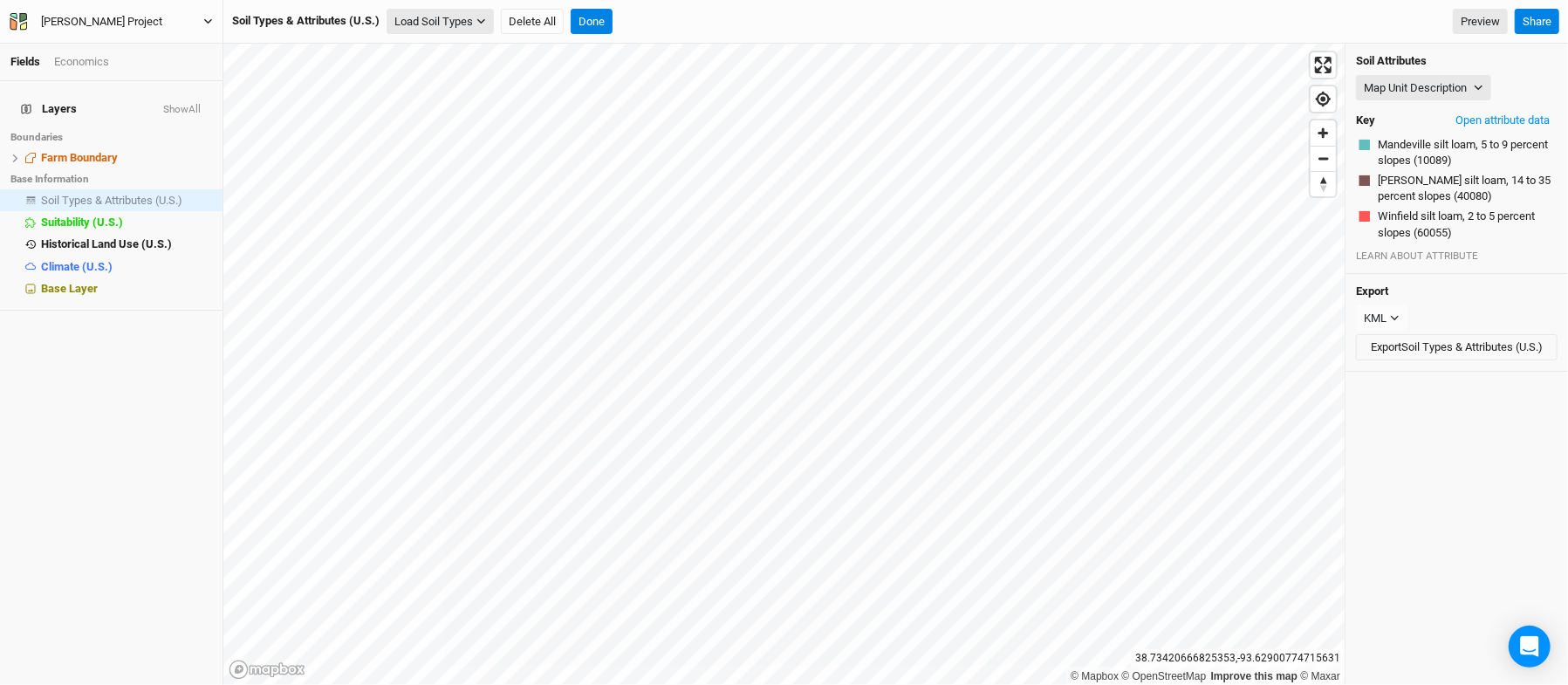
click at [493, 25] on button "Load Soil Types" at bounding box center [439, 22] width 107 height 27
drag, startPoint x: 493, startPoint y: 25, endPoint x: 478, endPoint y: 53, distance: 31.8
click at [478, 35] on div "Load Soil Types Load for Farm Boundary Load for Current View" at bounding box center [439, 22] width 107 height 27
click at [484, 29] on button "Load Soil Types" at bounding box center [439, 22] width 107 height 27
drag, startPoint x: 484, startPoint y: 29, endPoint x: 473, endPoint y: 56, distance: 29.2
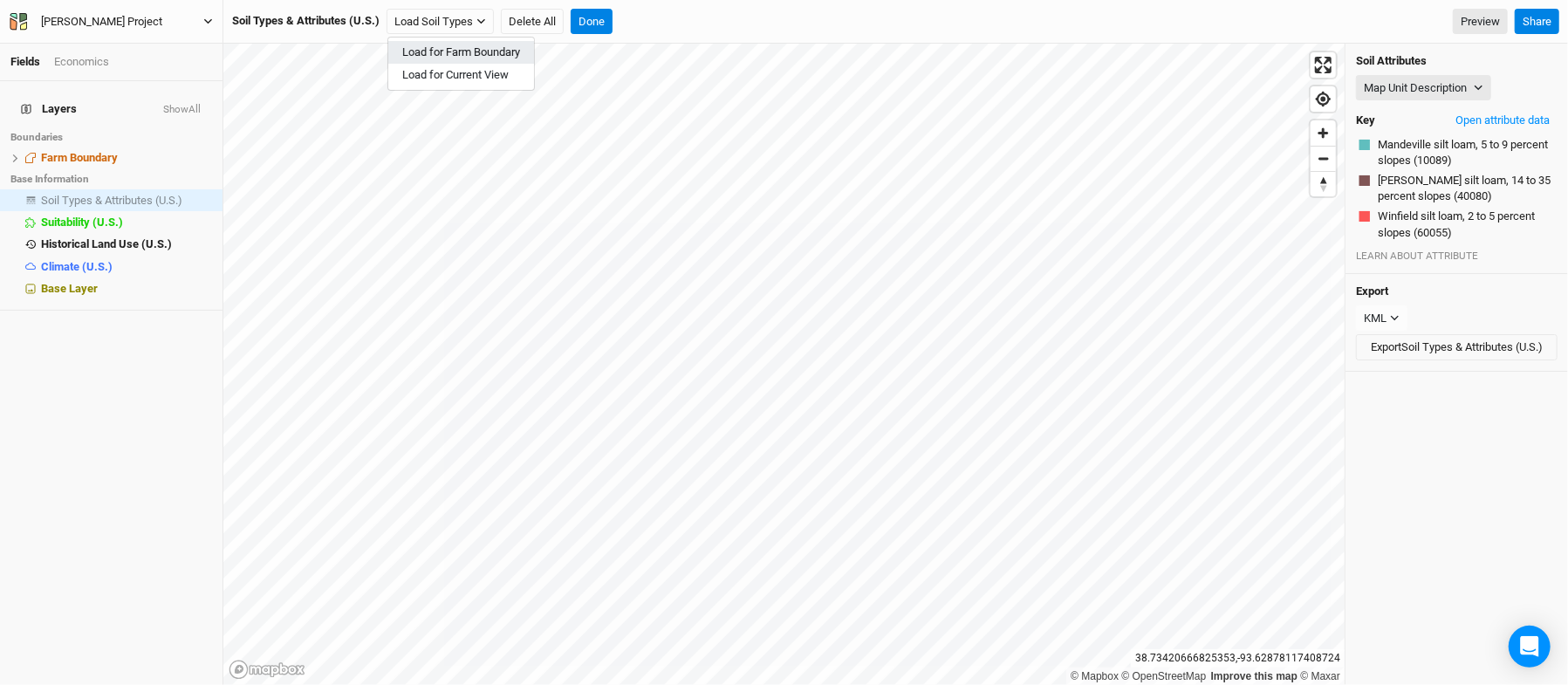
click at [473, 35] on div "Load Soil Types Load for Farm Boundary Load for Current View" at bounding box center [439, 22] width 107 height 27
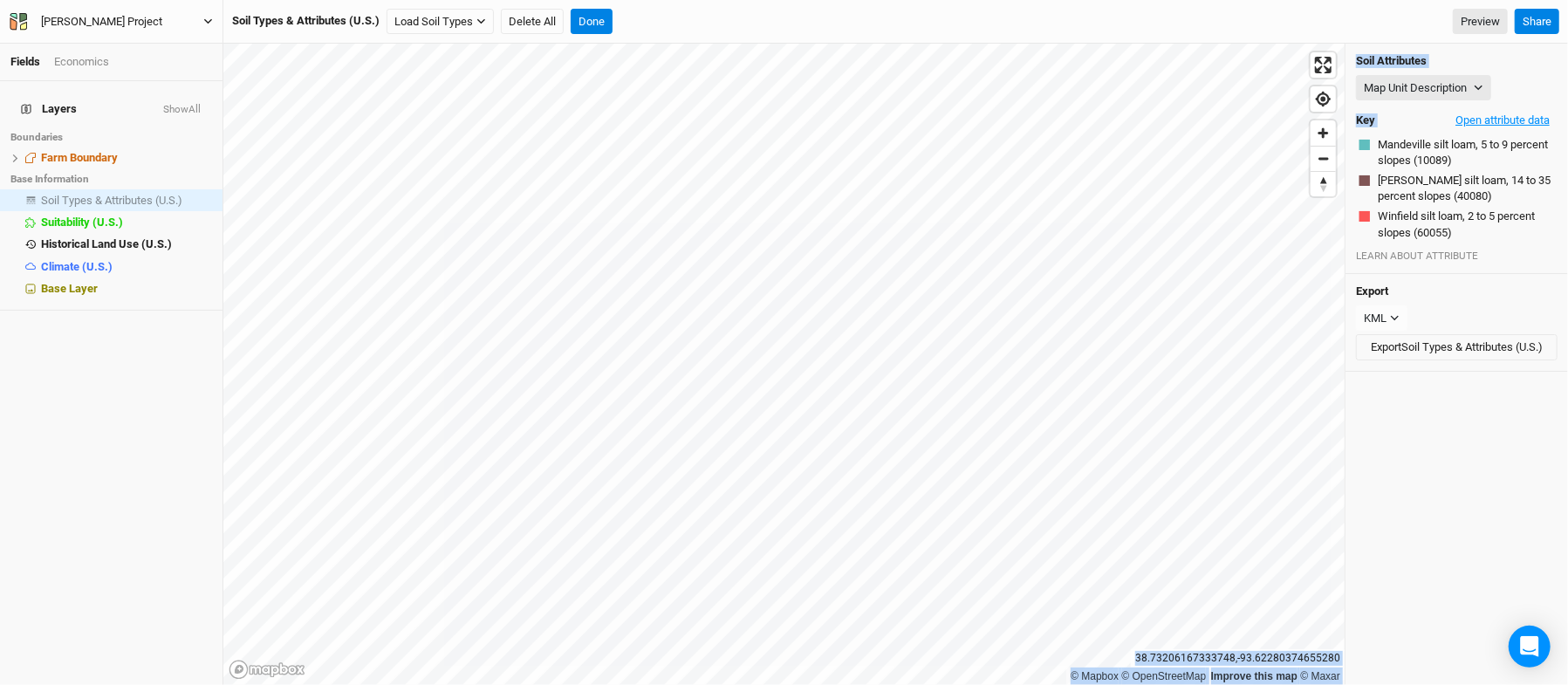
drag, startPoint x: 1258, startPoint y: 29, endPoint x: 1524, endPoint y: 109, distance: 277.8
click at [1524, 109] on div "Fields Economics Layers Show All Boundaries Farm Boundary hide Base Information…" at bounding box center [784, 342] width 1568 height 685
click at [1513, 115] on button "Open attribute data" at bounding box center [1502, 121] width 110 height 27
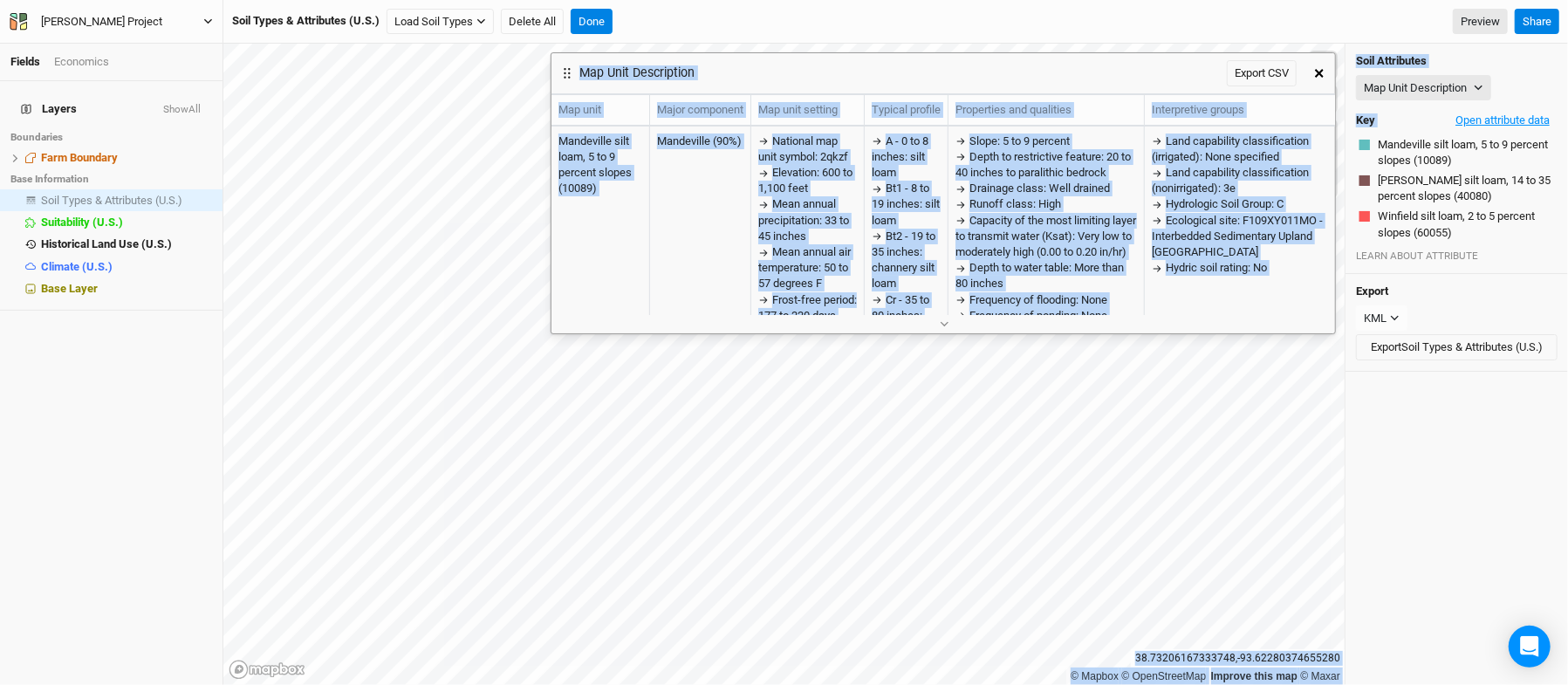
click at [1513, 115] on button "Open attribute data" at bounding box center [1502, 121] width 110 height 27
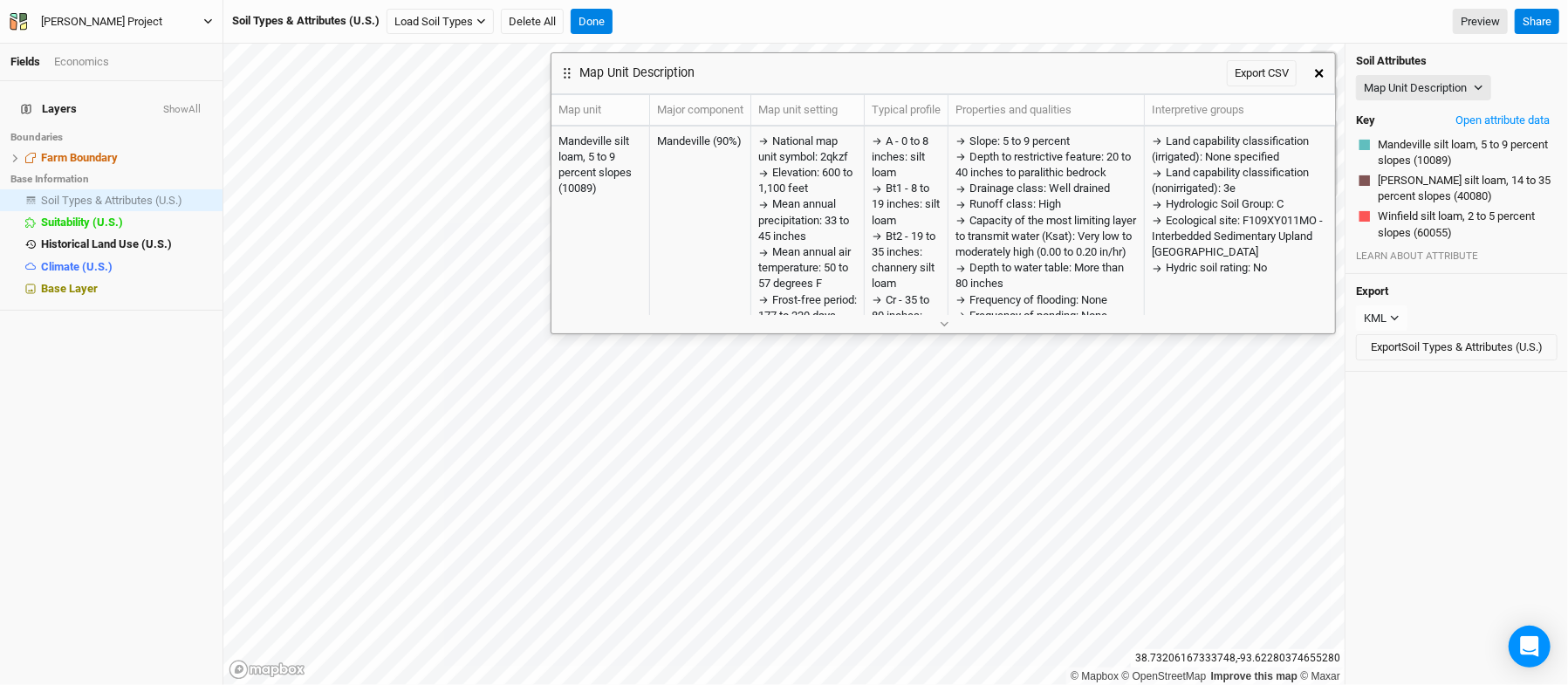
click at [1484, 498] on div "Map Unit Description Export CSV Map unit Major component Map unit setting Typic…" at bounding box center [1456, 364] width 222 height 642
click at [1461, 343] on button "Export Soil Types & Attributes (U.S.)" at bounding box center [1457, 347] width 202 height 27
click at [1482, 261] on div "LEARN ABOUT ATTRIBUTE" at bounding box center [1457, 256] width 202 height 14
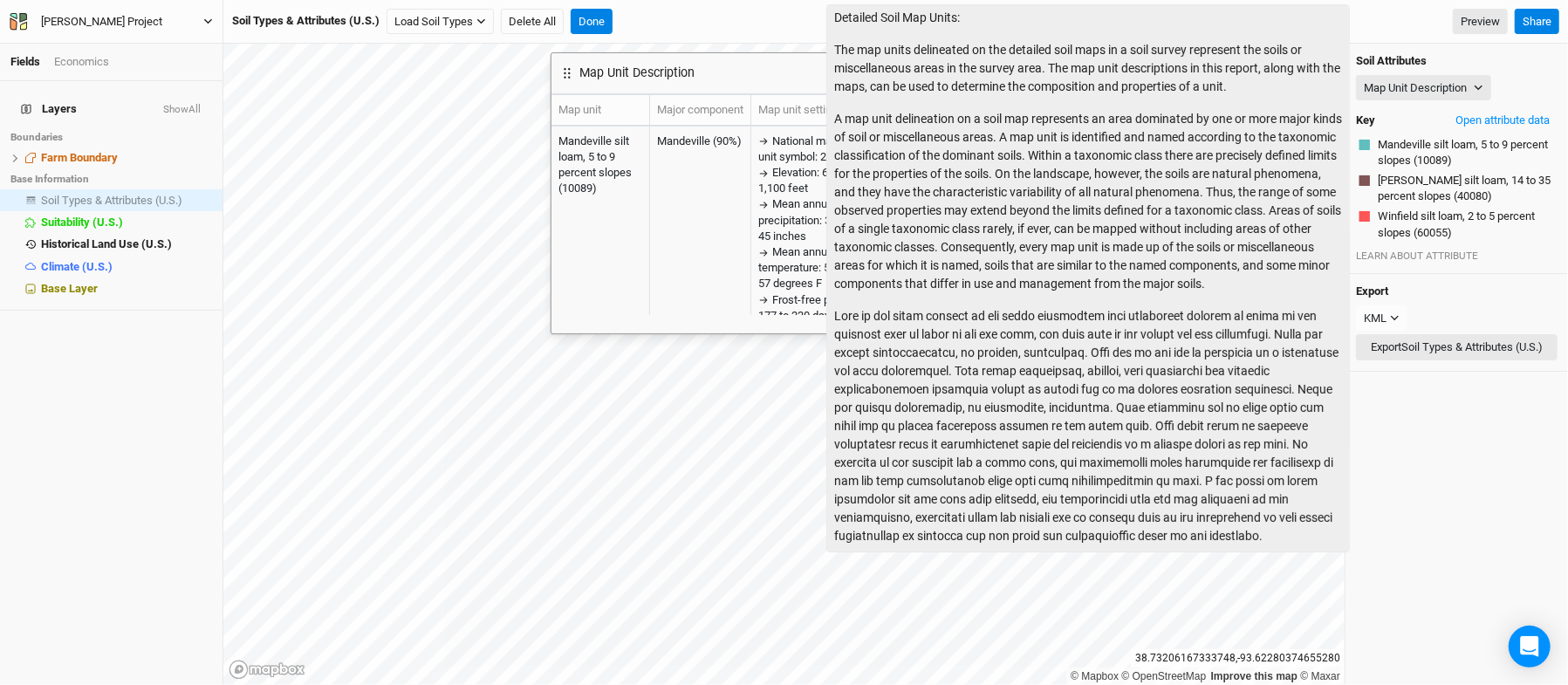
click at [1474, 356] on button "Export Soil Types & Attributes (U.S.)" at bounding box center [1457, 347] width 202 height 27
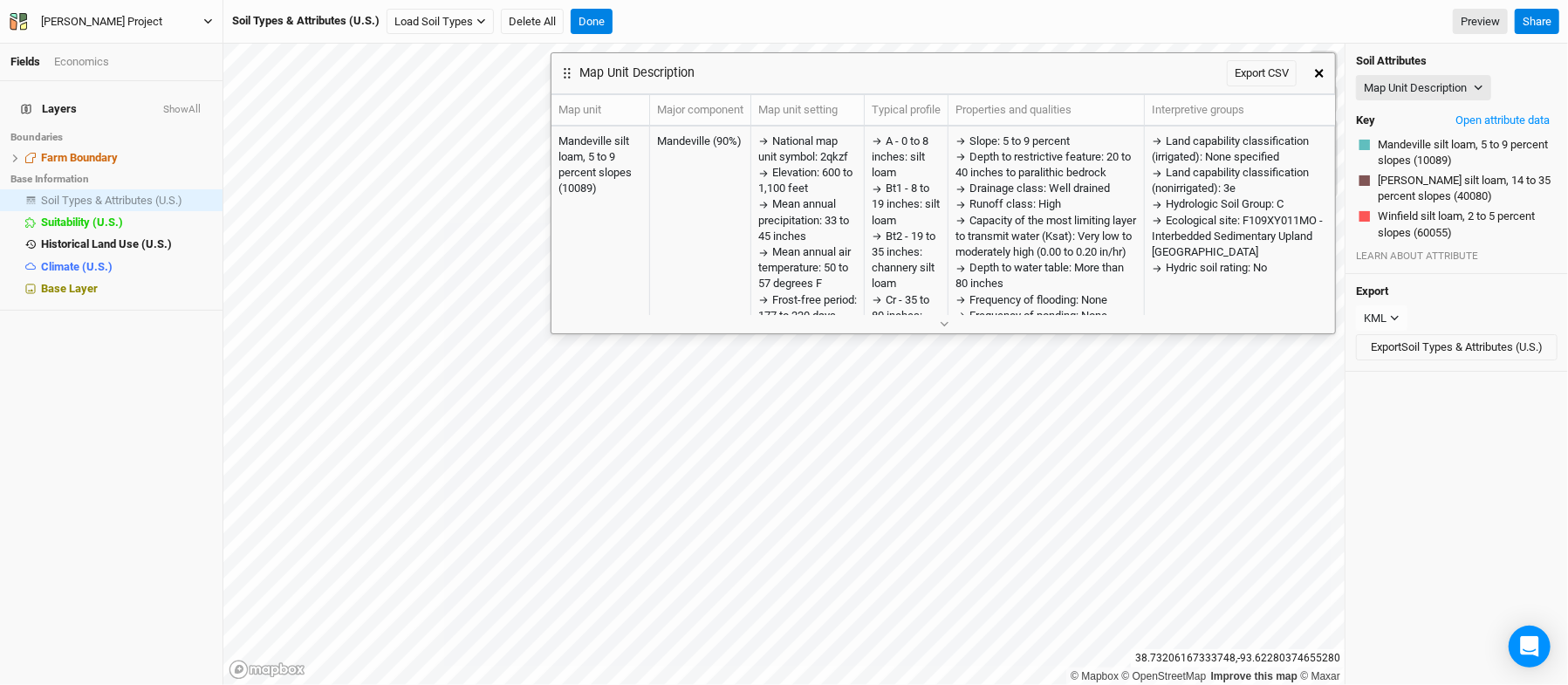
click at [1467, 490] on div "Map Unit Description Export CSV Map unit Major component Map unit setting Typic…" at bounding box center [1456, 364] width 222 height 642
click at [1321, 70] on icon "button" at bounding box center [1320, 74] width 9 height 9
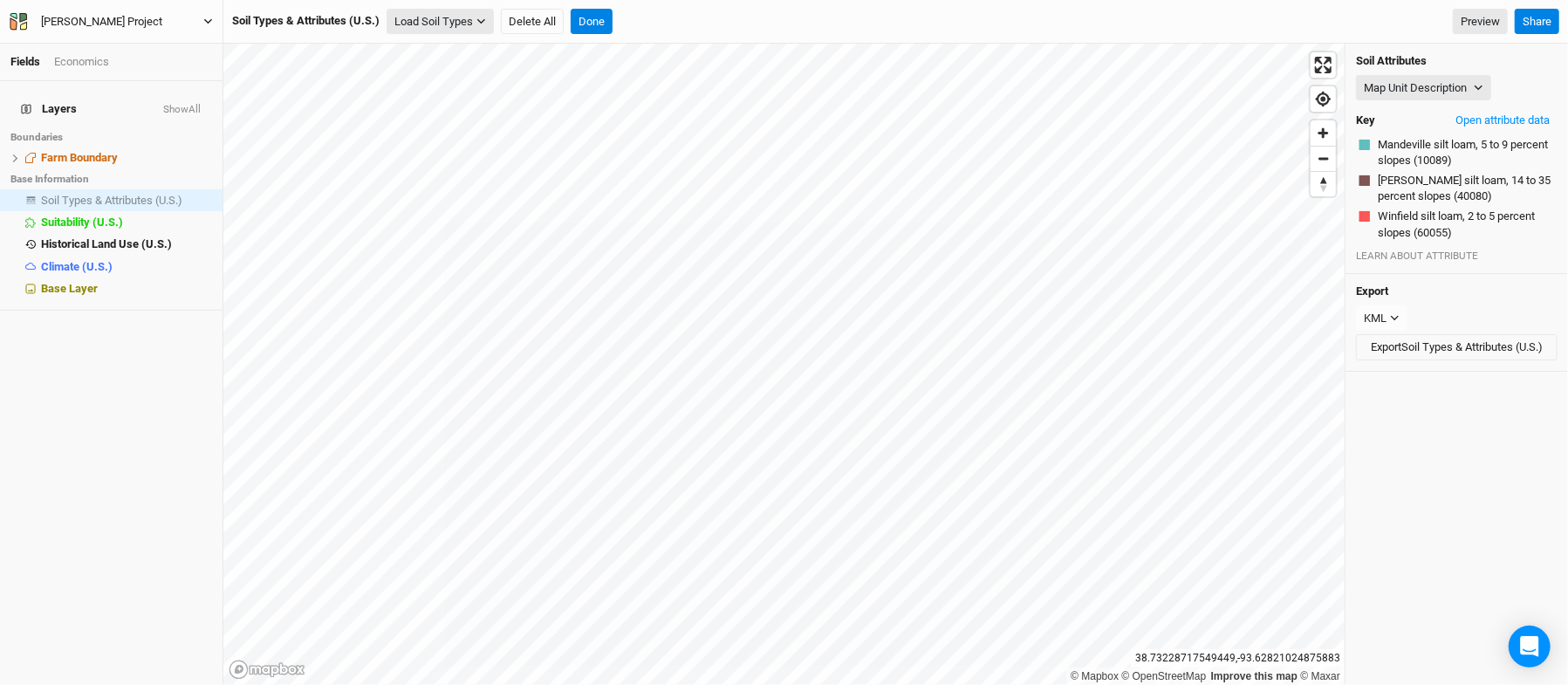
click at [477, 19] on button "Load Soil Types" at bounding box center [439, 22] width 107 height 27
click at [484, 63] on button "Load for Farm Boundary" at bounding box center [461, 52] width 146 height 23
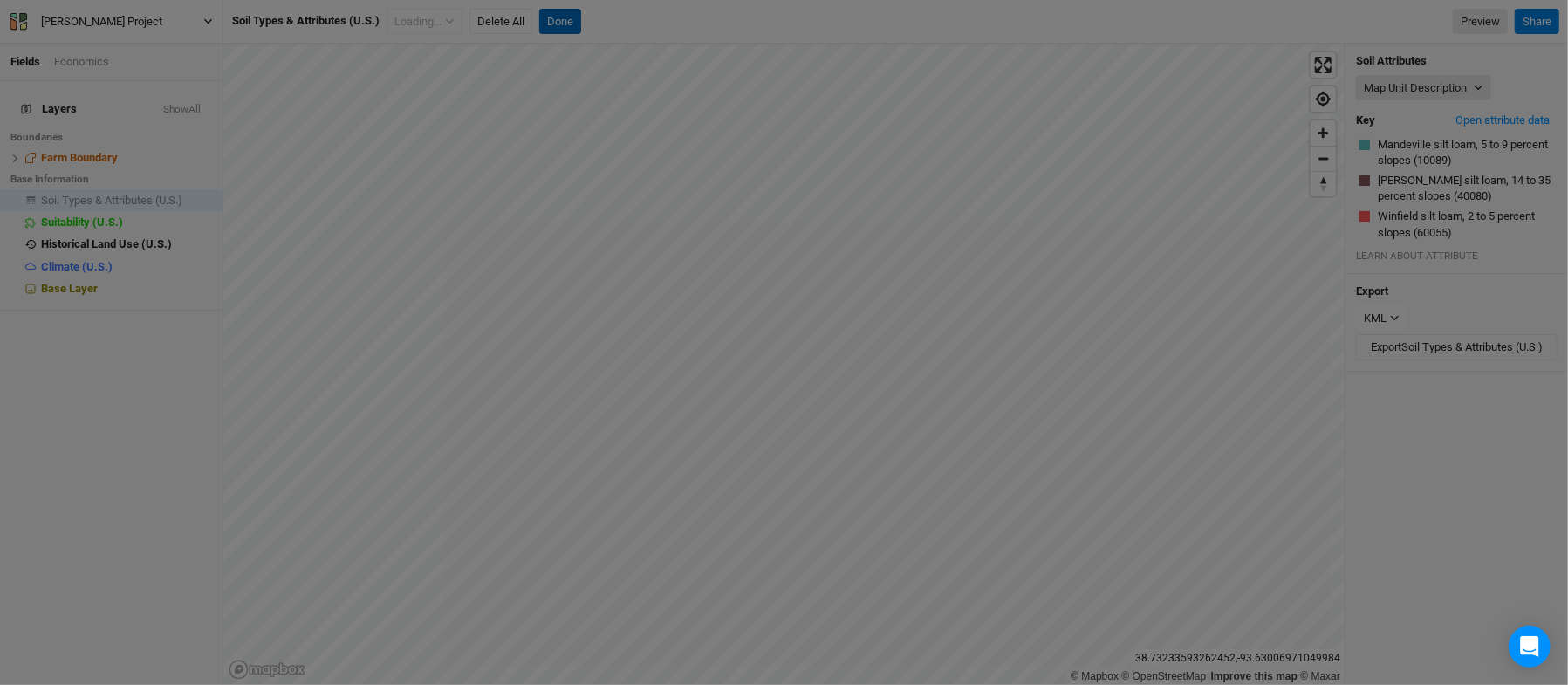
click at [579, 26] on div "Add to or replace existing Soil Types & Attributes (U.S.) features? Add to exis…" at bounding box center [784, 342] width 1568 height 685
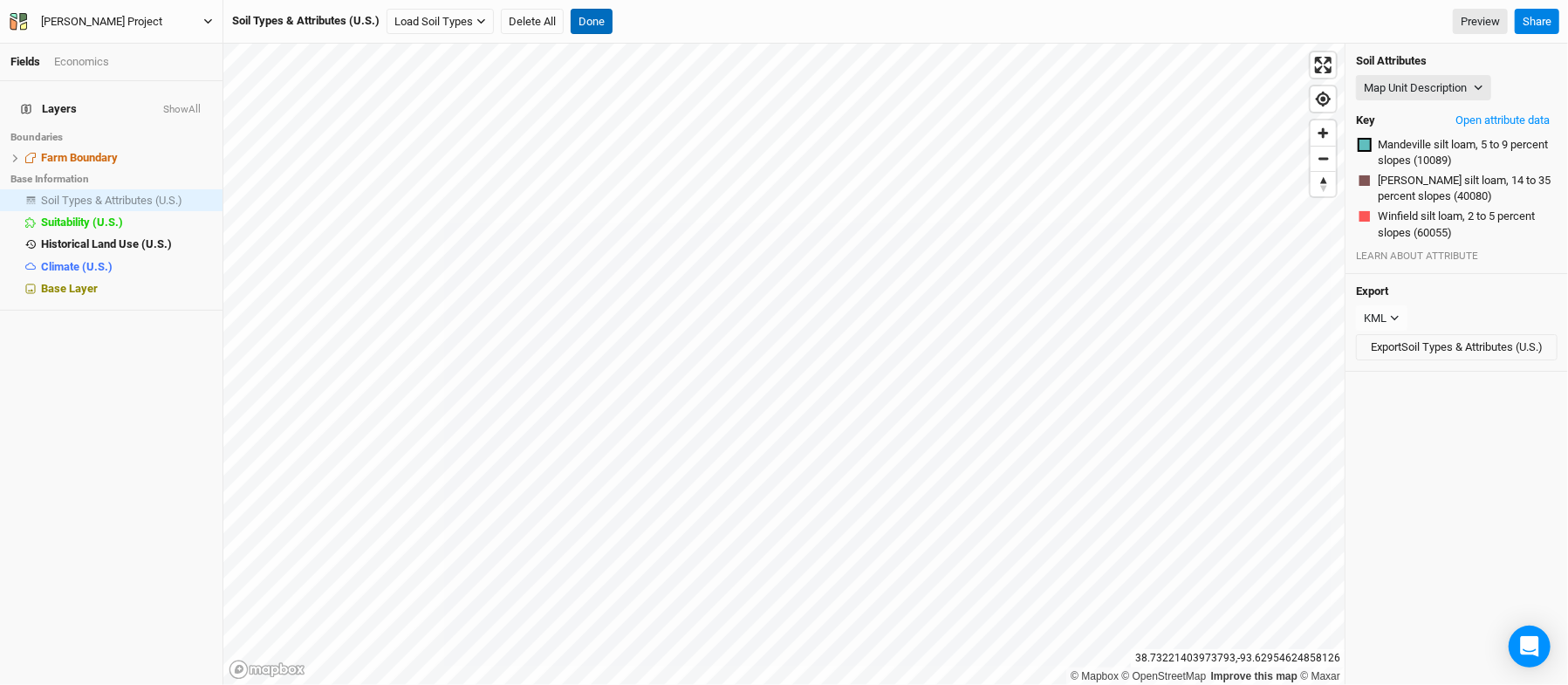
click at [563, 60] on div "Fields Economics Layers Show All Boundaries Farm Boundary hide Base Information…" at bounding box center [784, 342] width 1568 height 685
drag, startPoint x: 579, startPoint y: 26, endPoint x: 15, endPoint y: 153, distance: 578.1
click at [15, 153] on div "Fields Economics Layers Show All Boundaries Farm Boundary hide Base Information…" at bounding box center [784, 342] width 1568 height 685
click at [15, 153] on li "Farm Boundary hide" at bounding box center [111, 158] width 222 height 22
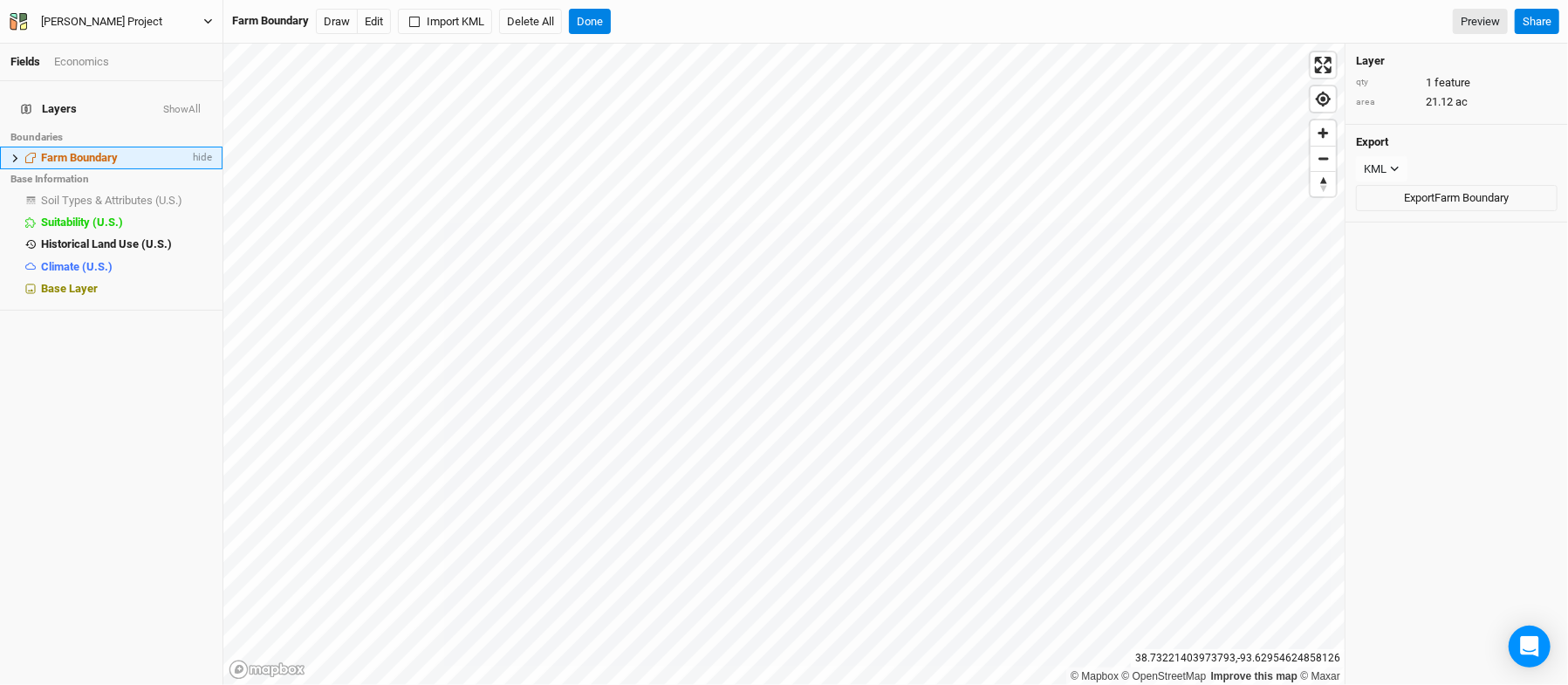
click at [15, 153] on li "Farm Boundary hide" at bounding box center [111, 158] width 222 height 22
click at [25, 152] on span at bounding box center [31, 158] width 21 height 11
click at [9, 148] on li "Farm Boundary hide" at bounding box center [111, 158] width 222 height 22
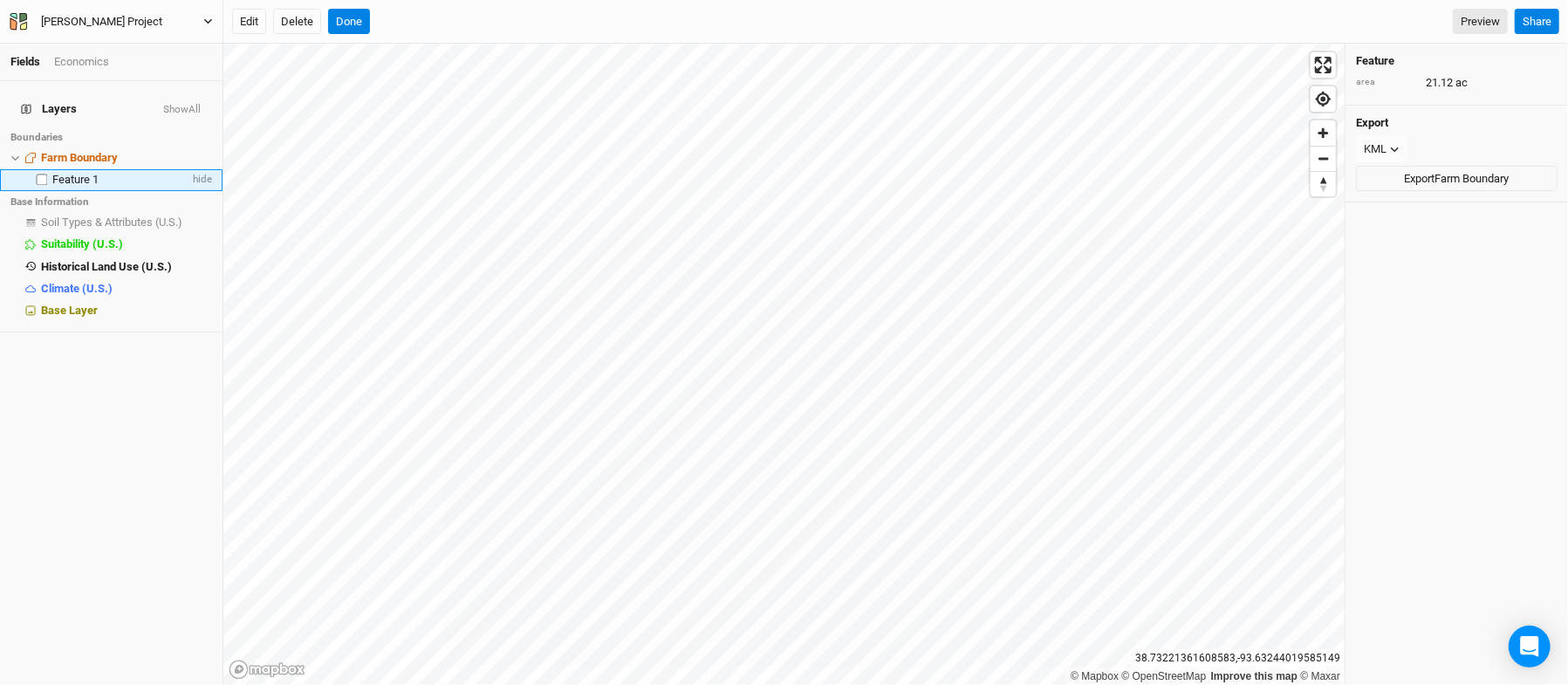
click at [115, 173] on div "Feature 1" at bounding box center [120, 180] width 137 height 14
click at [94, 215] on span "Soil Types & Attributes (U.S.)" at bounding box center [112, 222] width 142 height 13
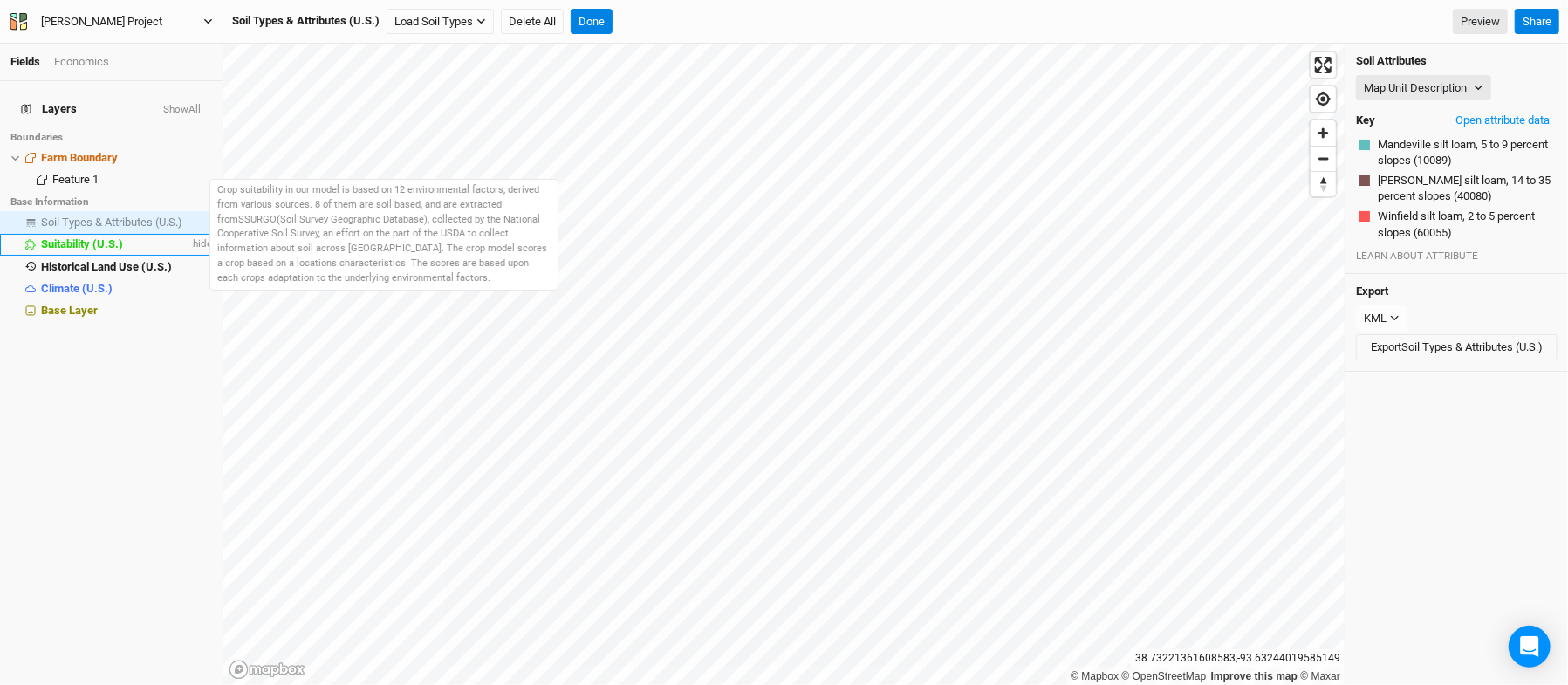
click at [90, 237] on span "Suitability (U.S.)" at bounding box center [82, 244] width 82 height 13
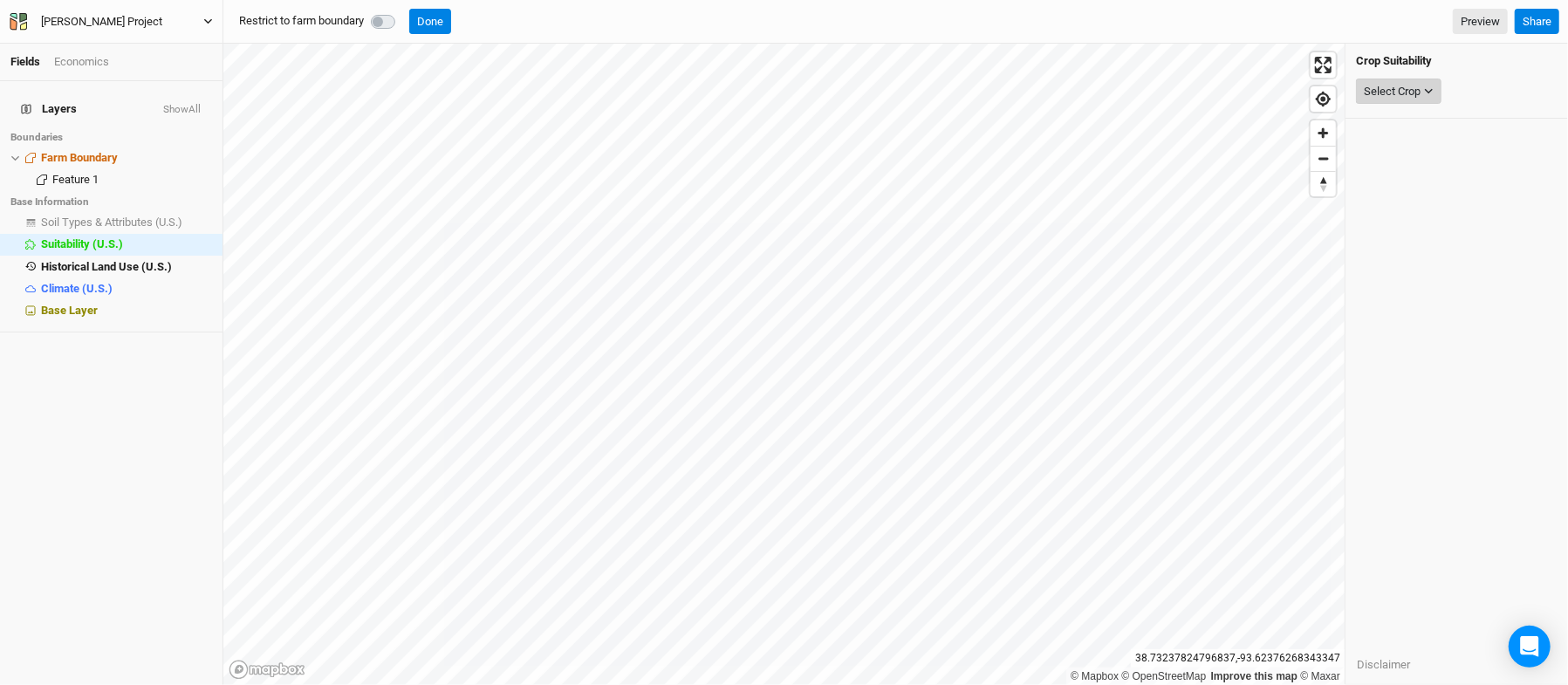
click at [1421, 94] on div "Select Crop" at bounding box center [1393, 92] width 57 height 18
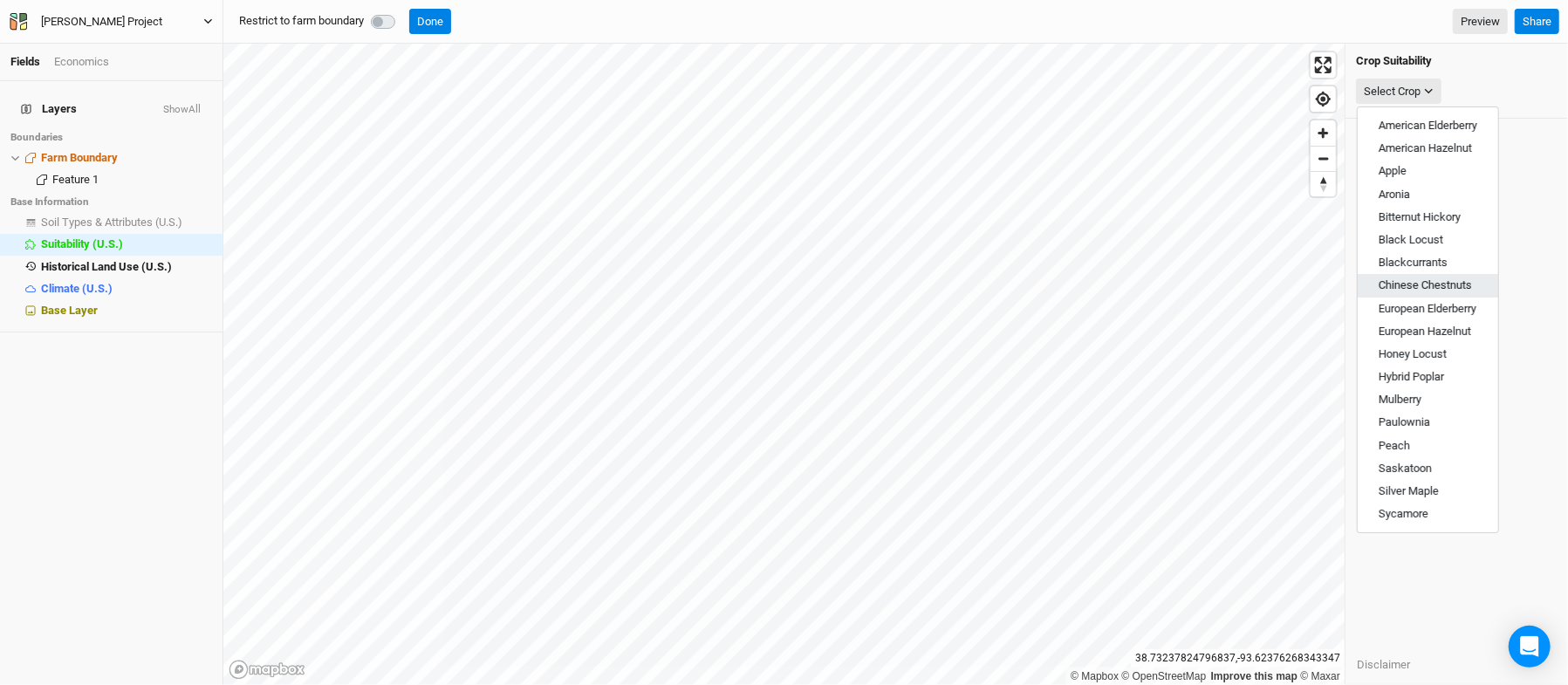
click at [1409, 277] on button "Chinese Chestnuts" at bounding box center [1428, 285] width 141 height 23
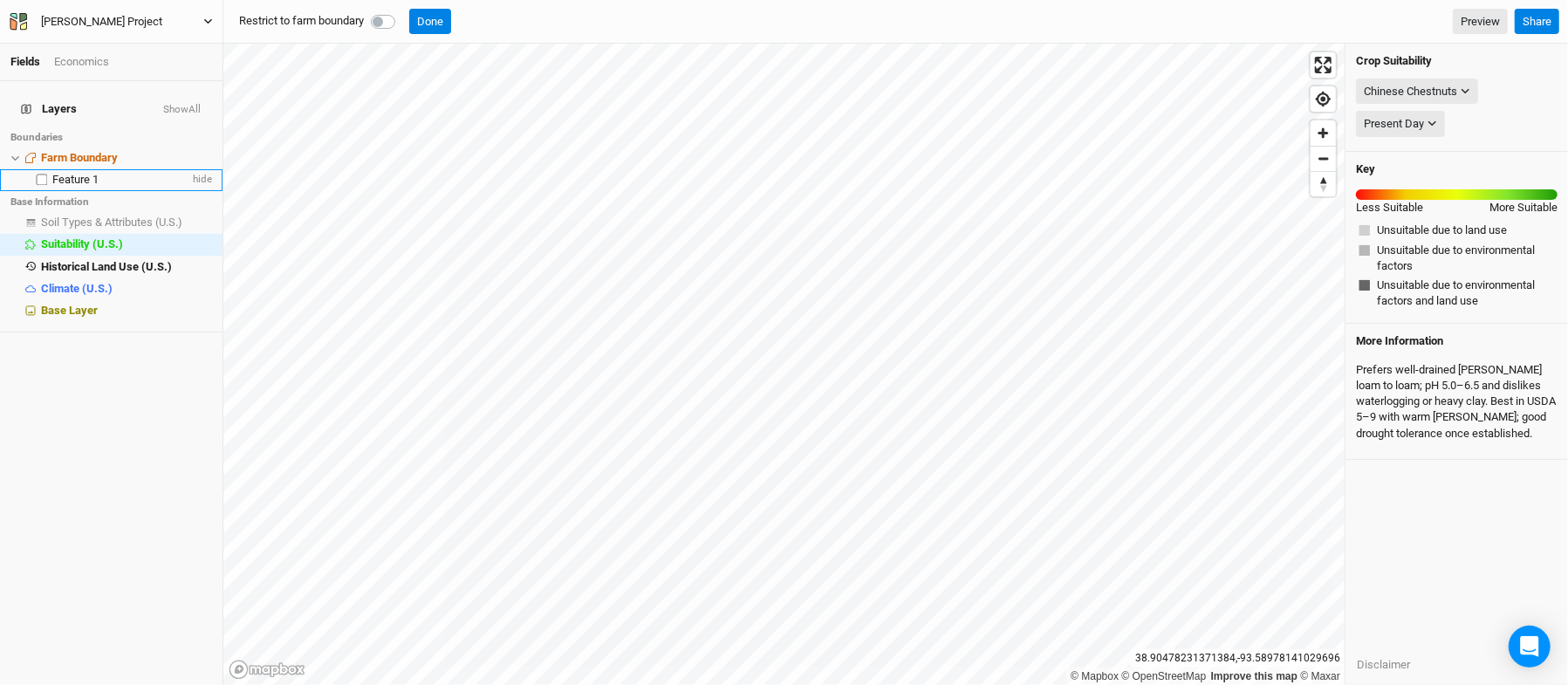
click at [66, 176] on li "Feature 1 hide" at bounding box center [111, 180] width 222 height 22
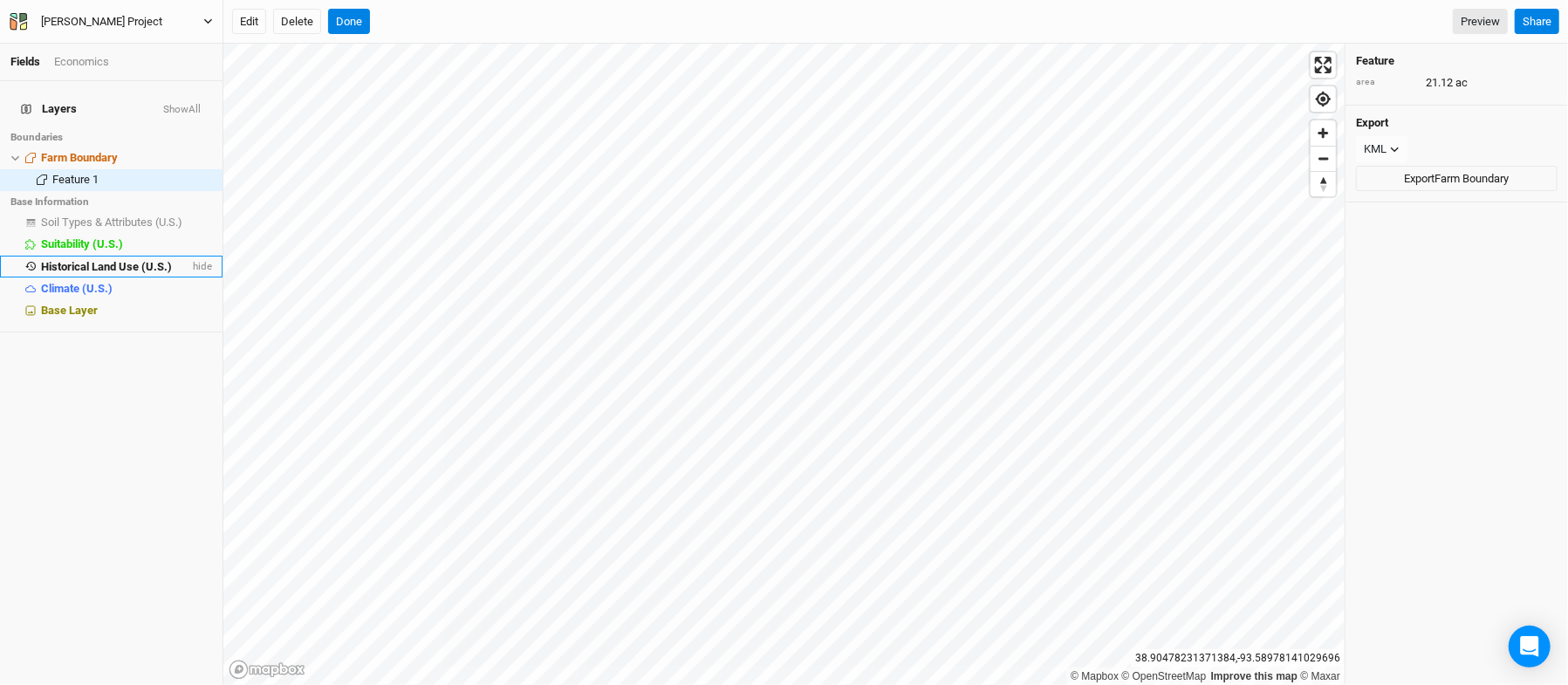
click at [108, 261] on span "Historical Land Use (U.S.)" at bounding box center [106, 267] width 131 height 13
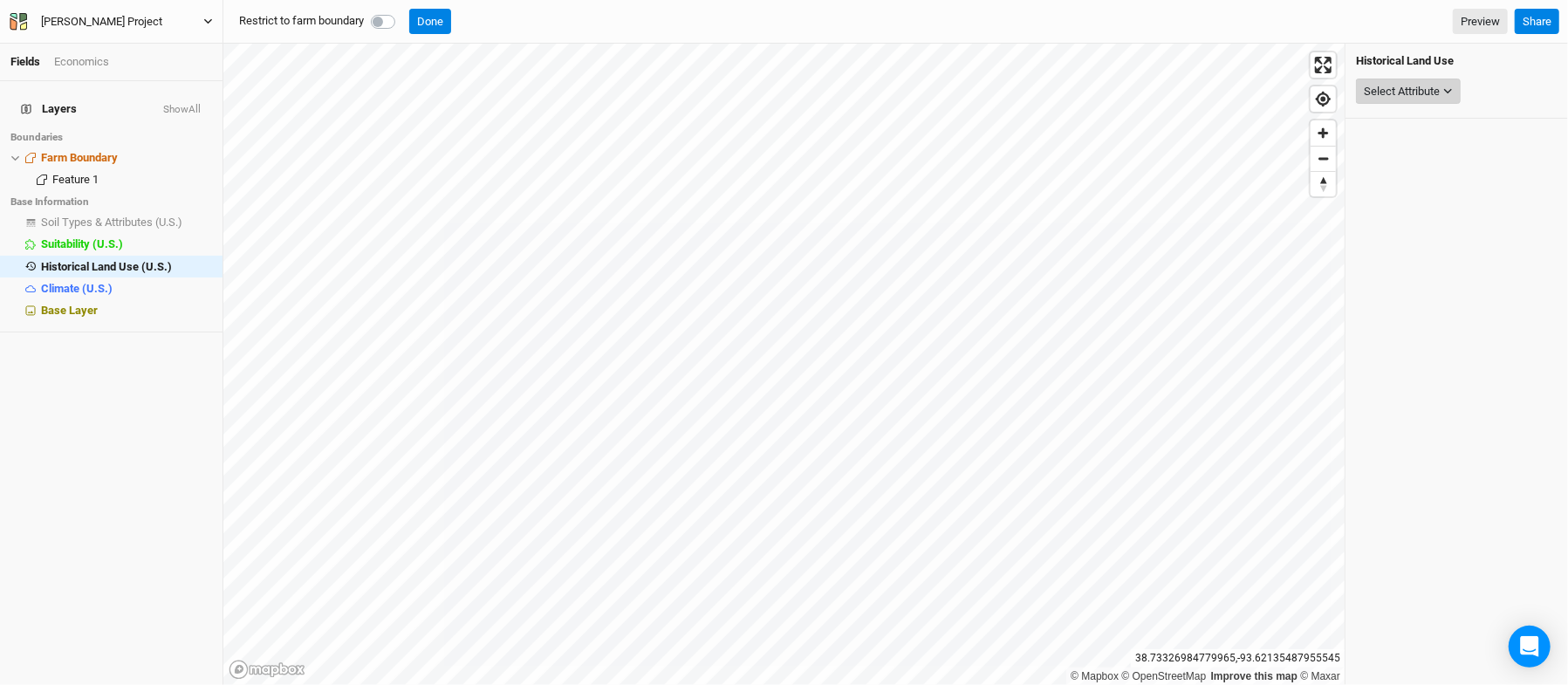
click at [1433, 96] on div "Select Attribute" at bounding box center [1402, 92] width 76 height 18
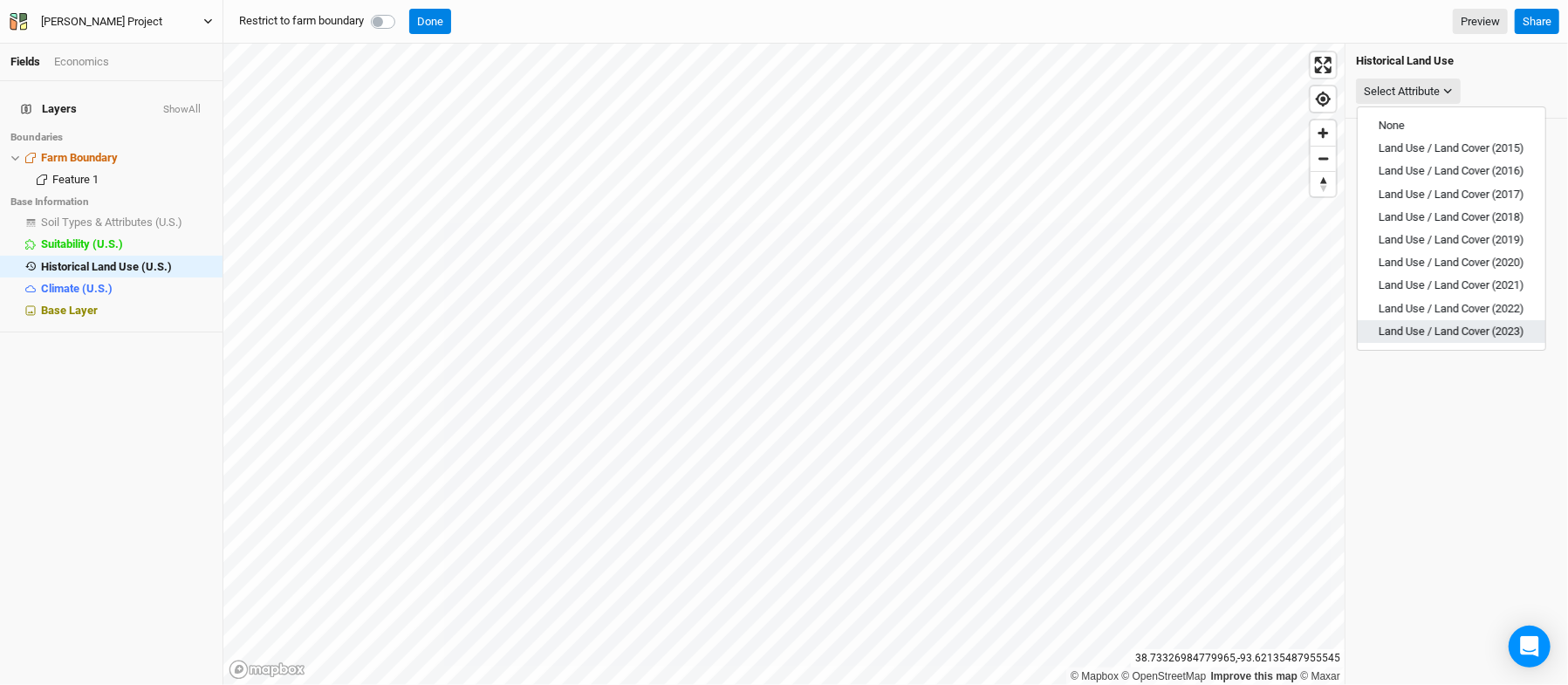
click at [1428, 325] on span "Land Use / Land Cover (2023)" at bounding box center [1452, 331] width 146 height 13
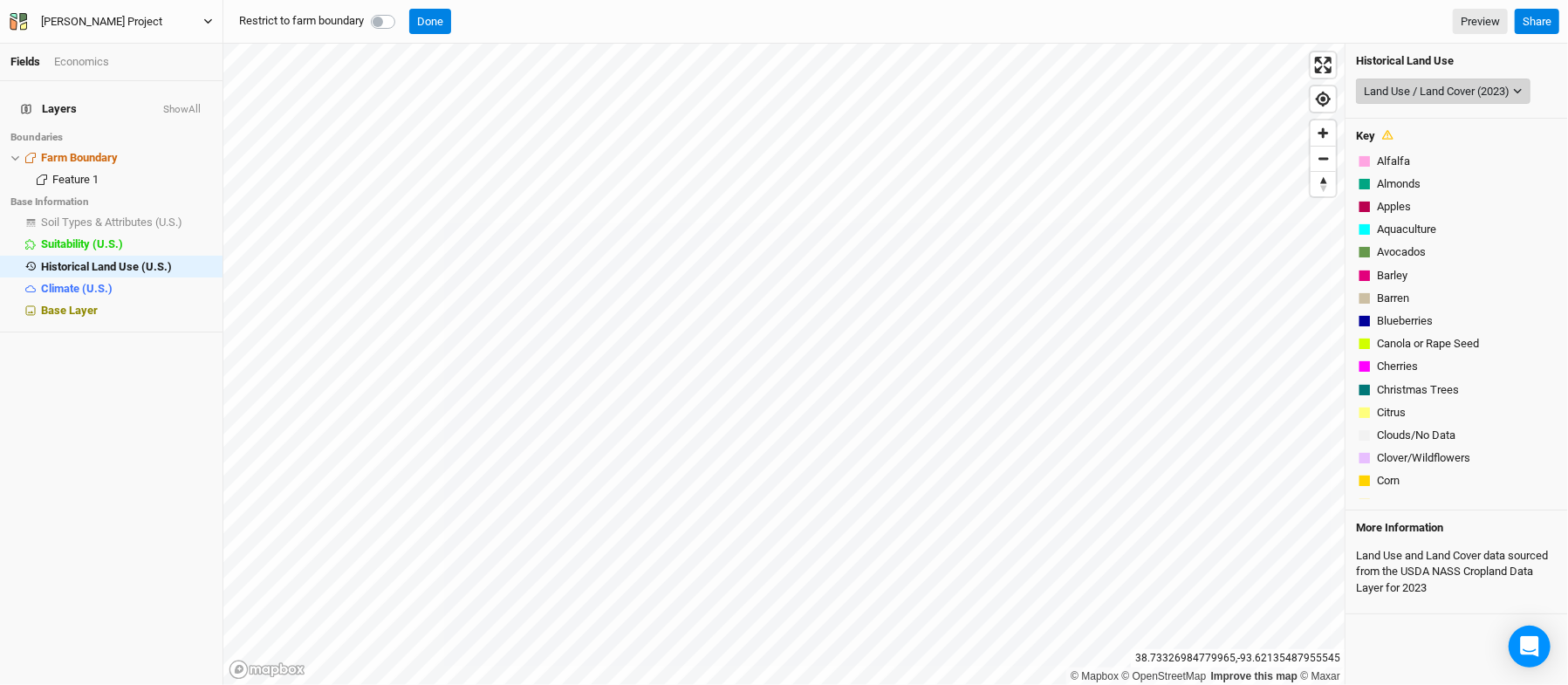
click at [1493, 81] on button "Land Use / Land Cover (2023)" at bounding box center [1443, 92] width 175 height 27
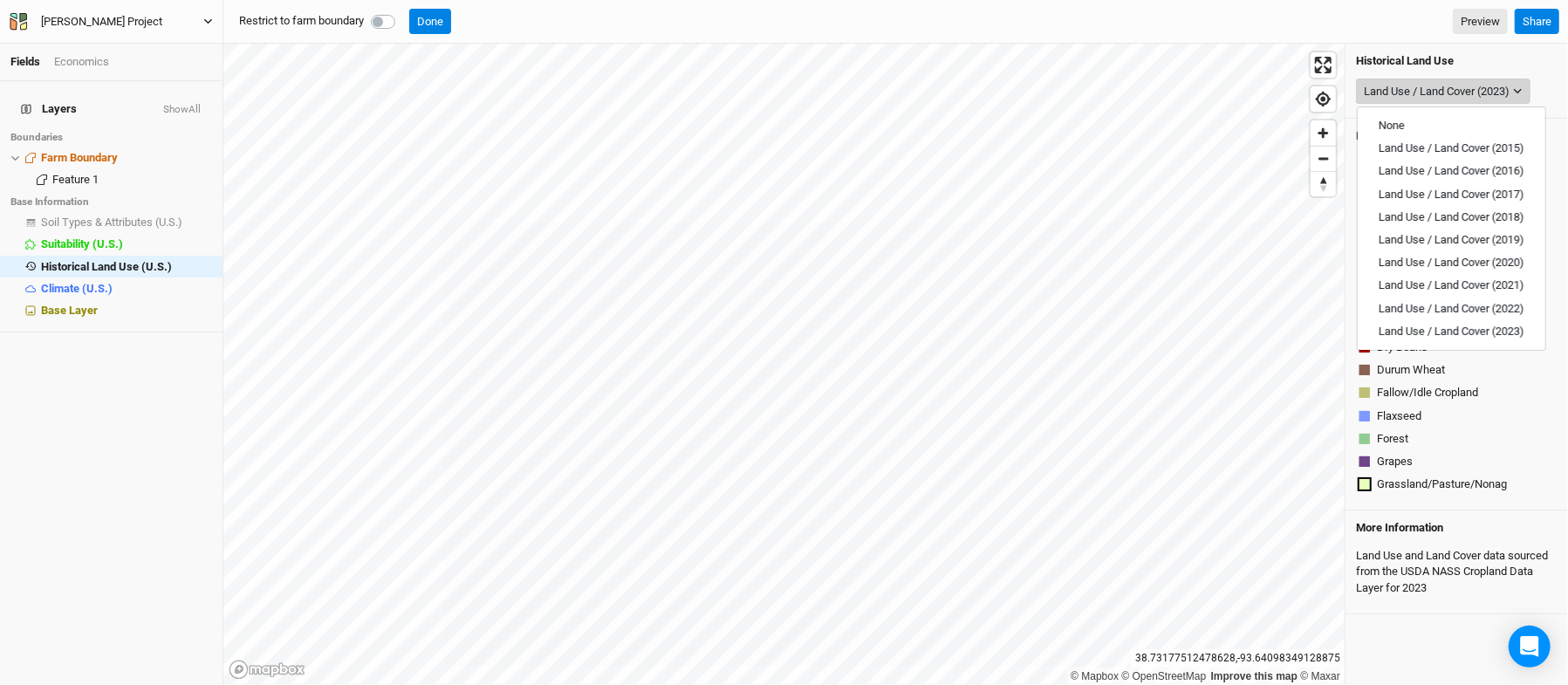
scroll to position [385, 0]
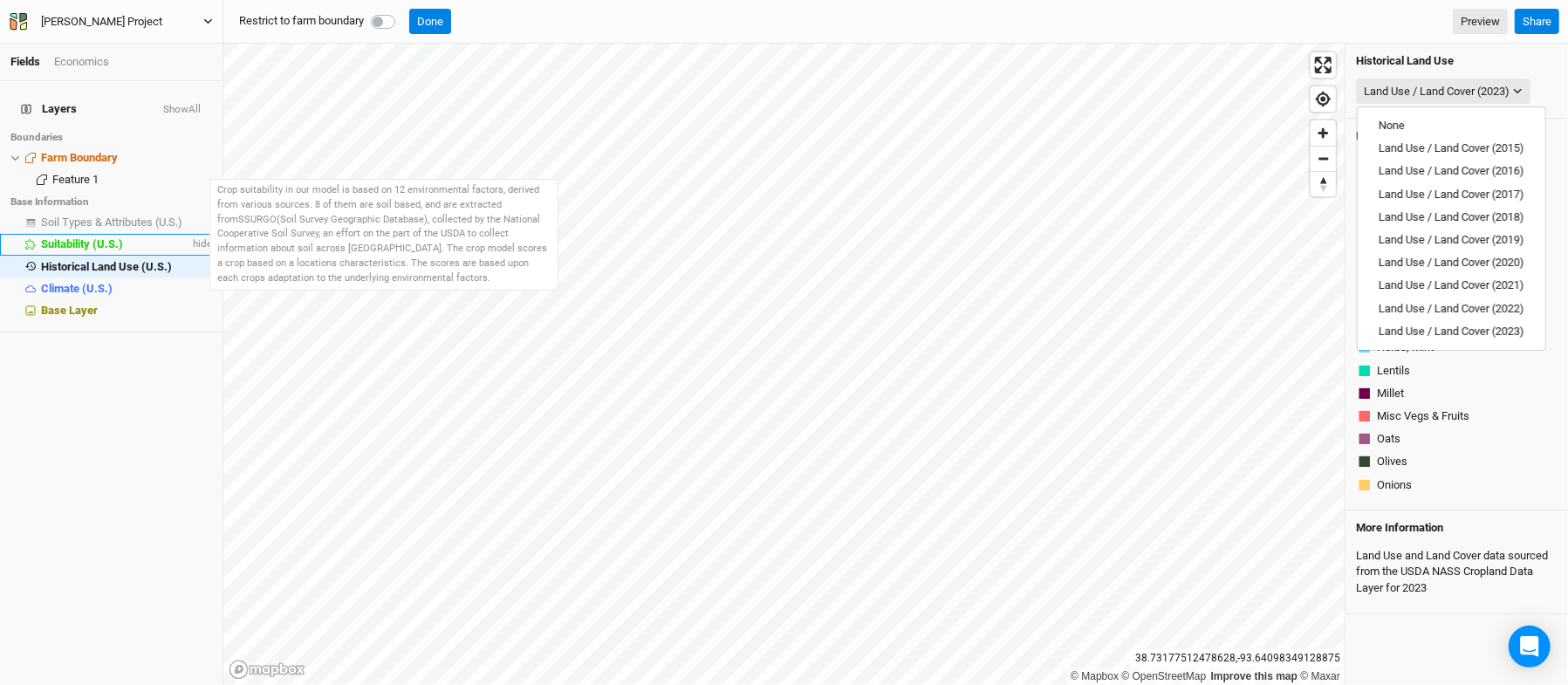
click at [77, 241] on div "Suitability (U.S.)" at bounding box center [114, 245] width 148 height 14
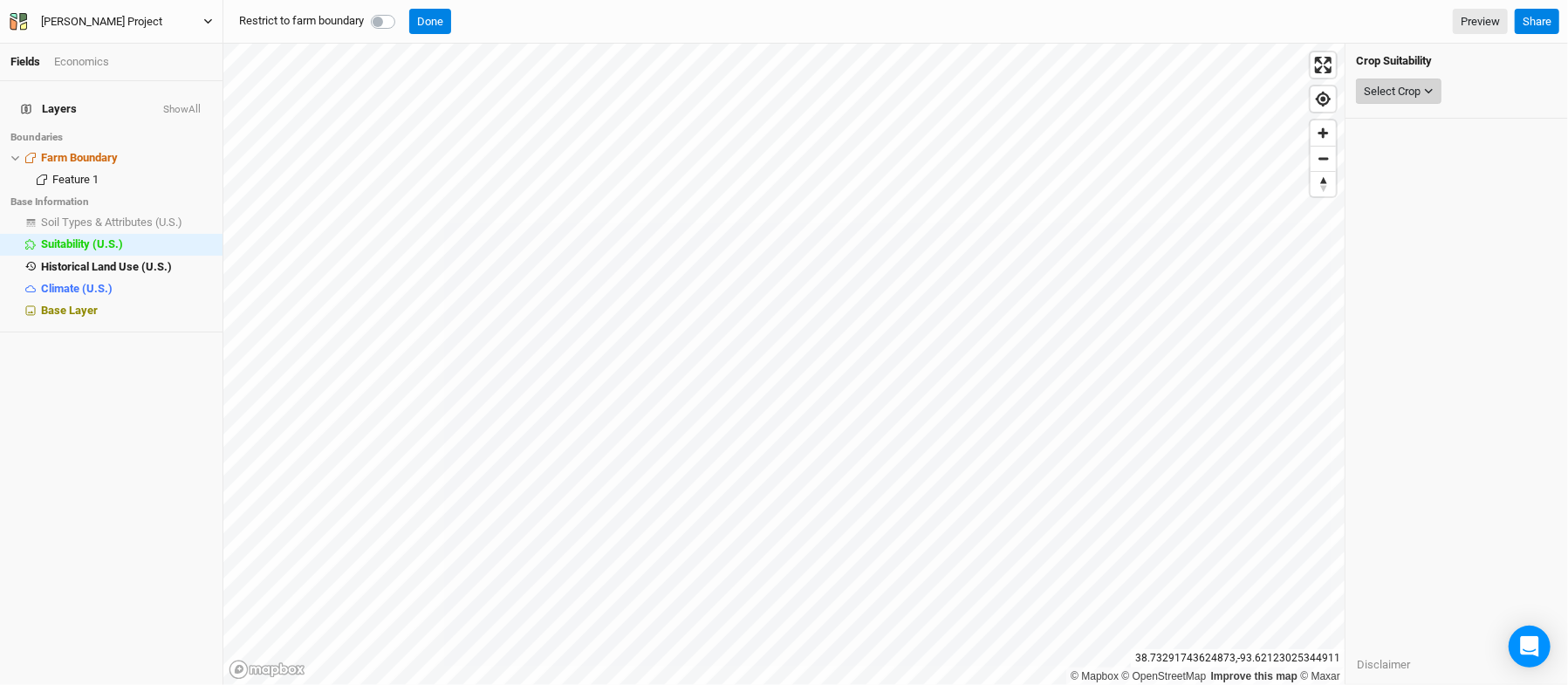
click at [1414, 98] on div "Select Crop" at bounding box center [1393, 92] width 57 height 18
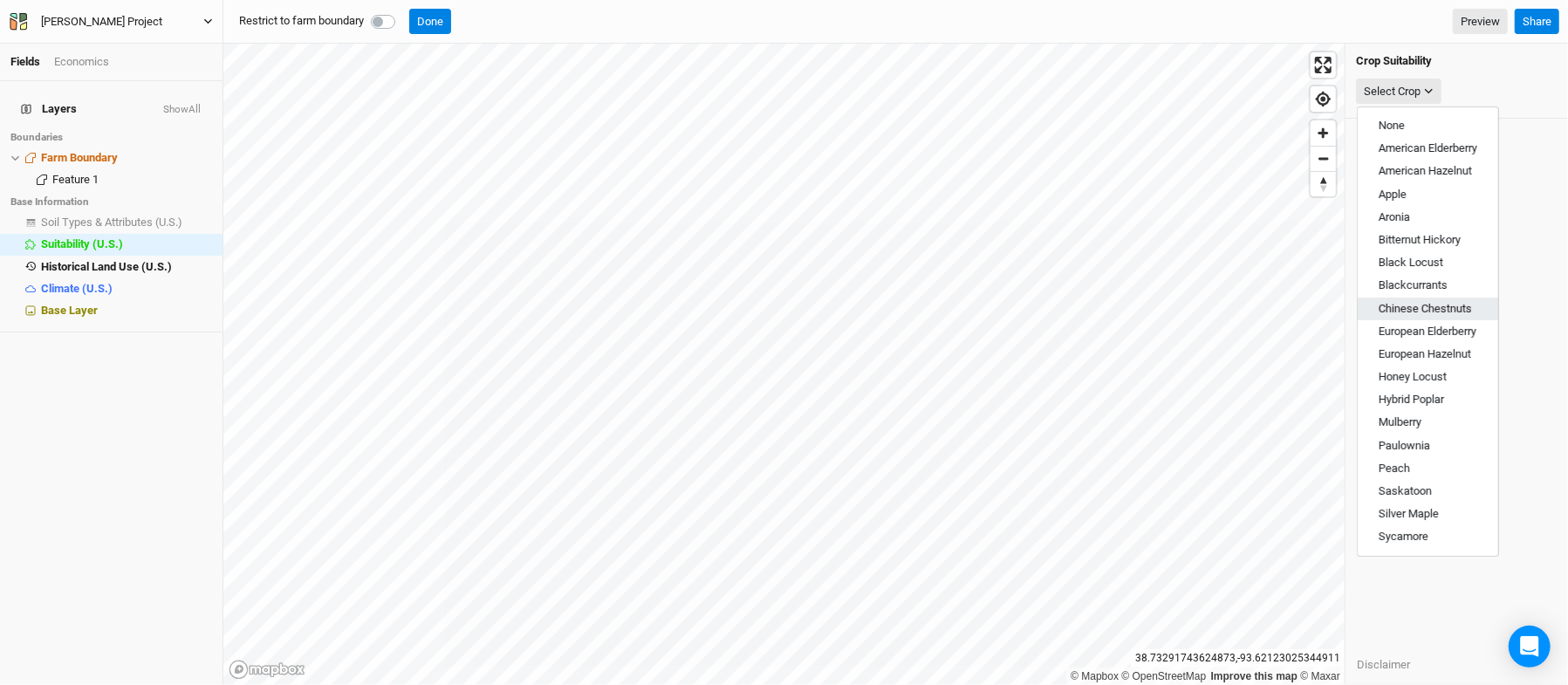
click at [1430, 312] on span "Chinese Chestnuts" at bounding box center [1425, 308] width 93 height 13
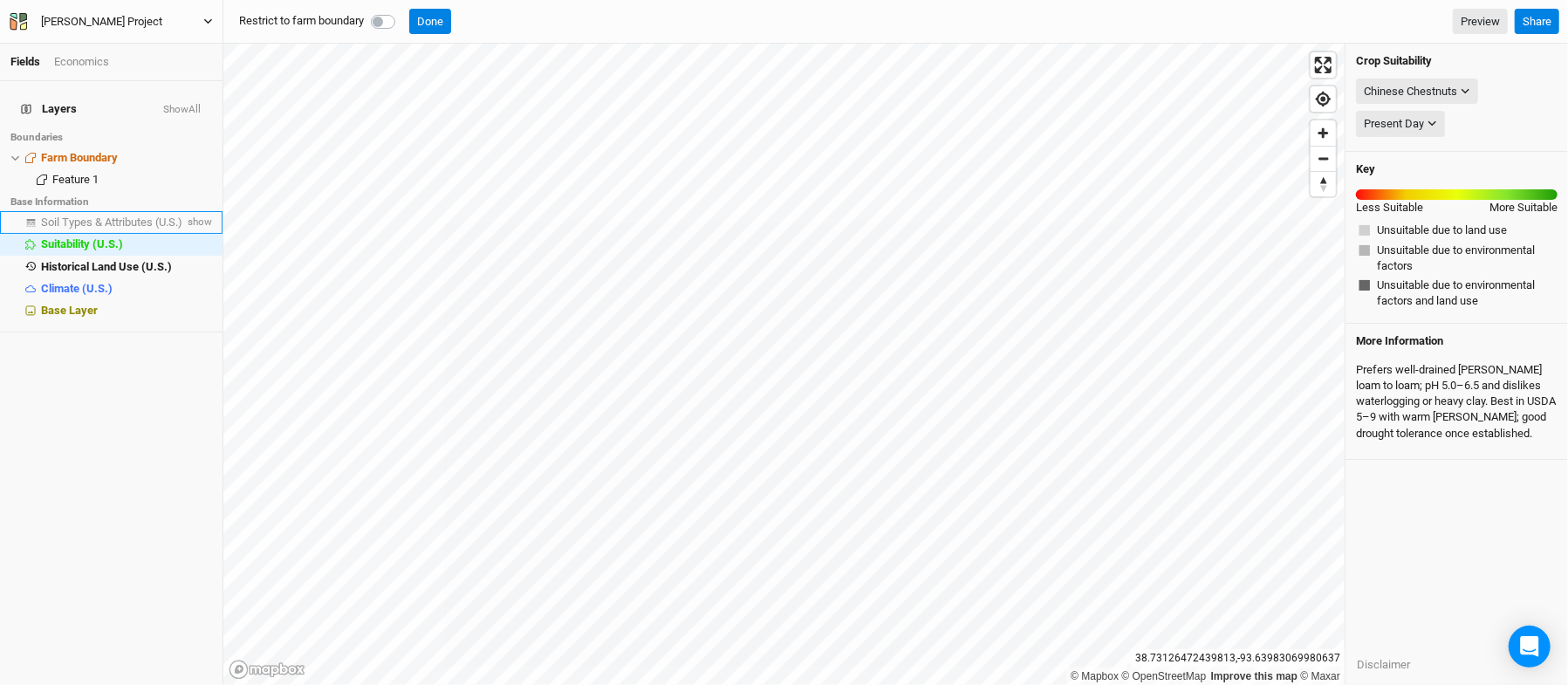
click at [92, 220] on li "Soil Types & Attributes (U.S.) show" at bounding box center [111, 222] width 222 height 22
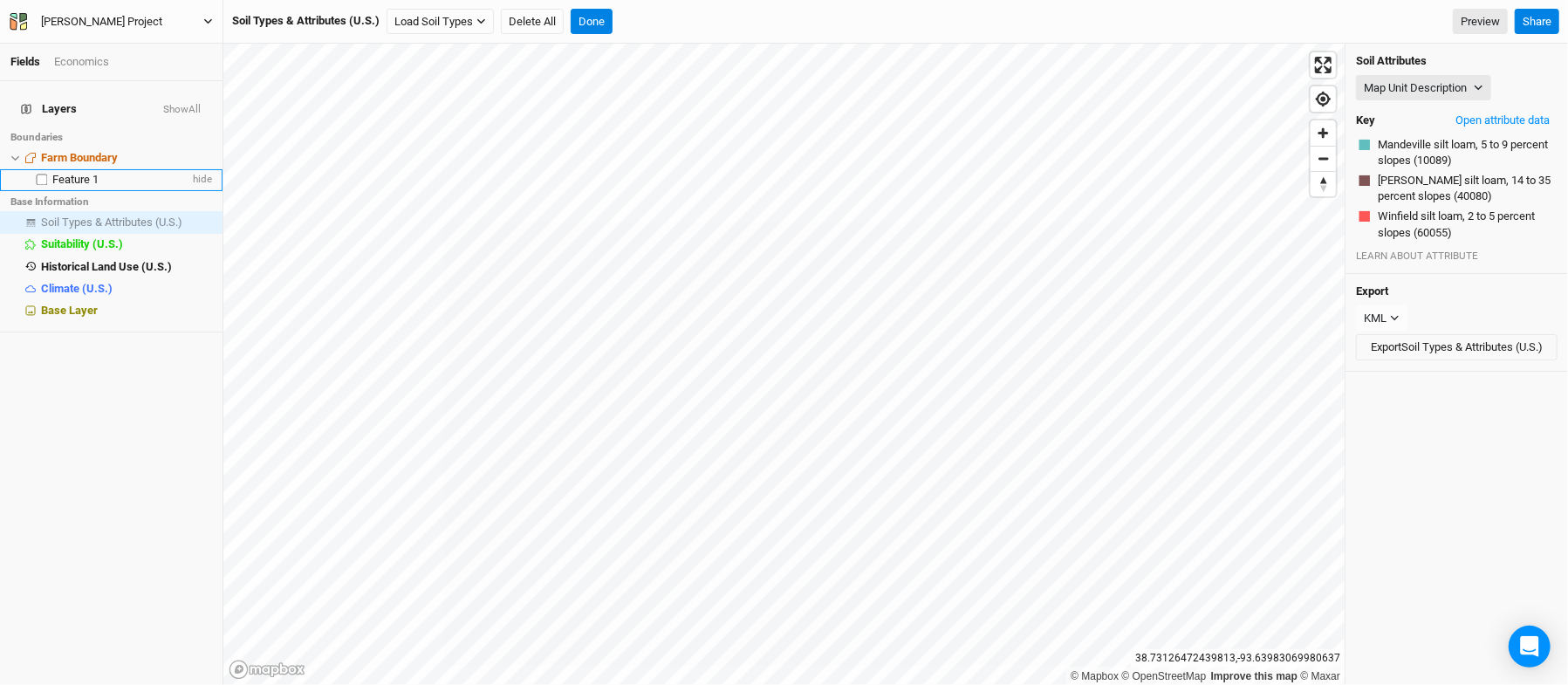
click at [86, 179] on li "Feature 1 hide" at bounding box center [111, 180] width 222 height 22
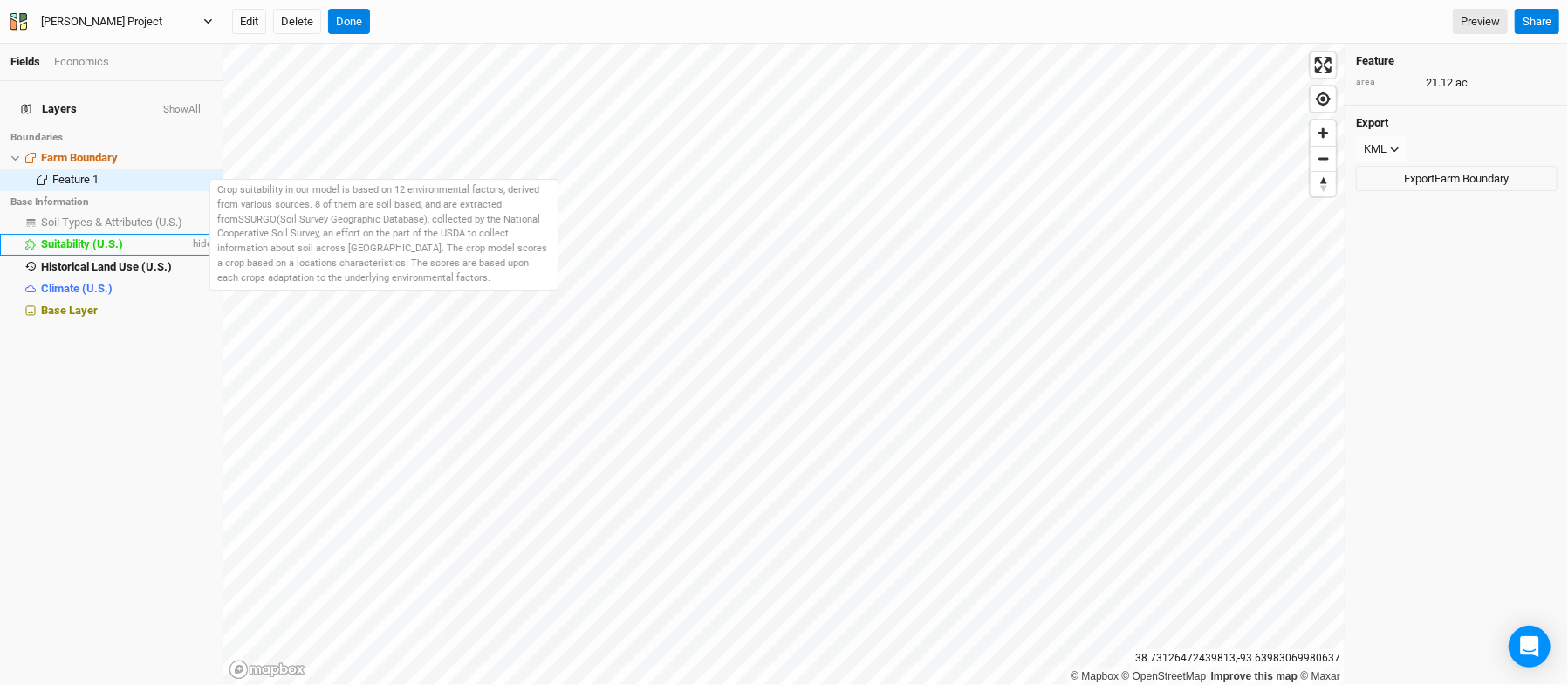
click at [85, 237] on span "Suitability (U.S.)" at bounding box center [82, 244] width 82 height 13
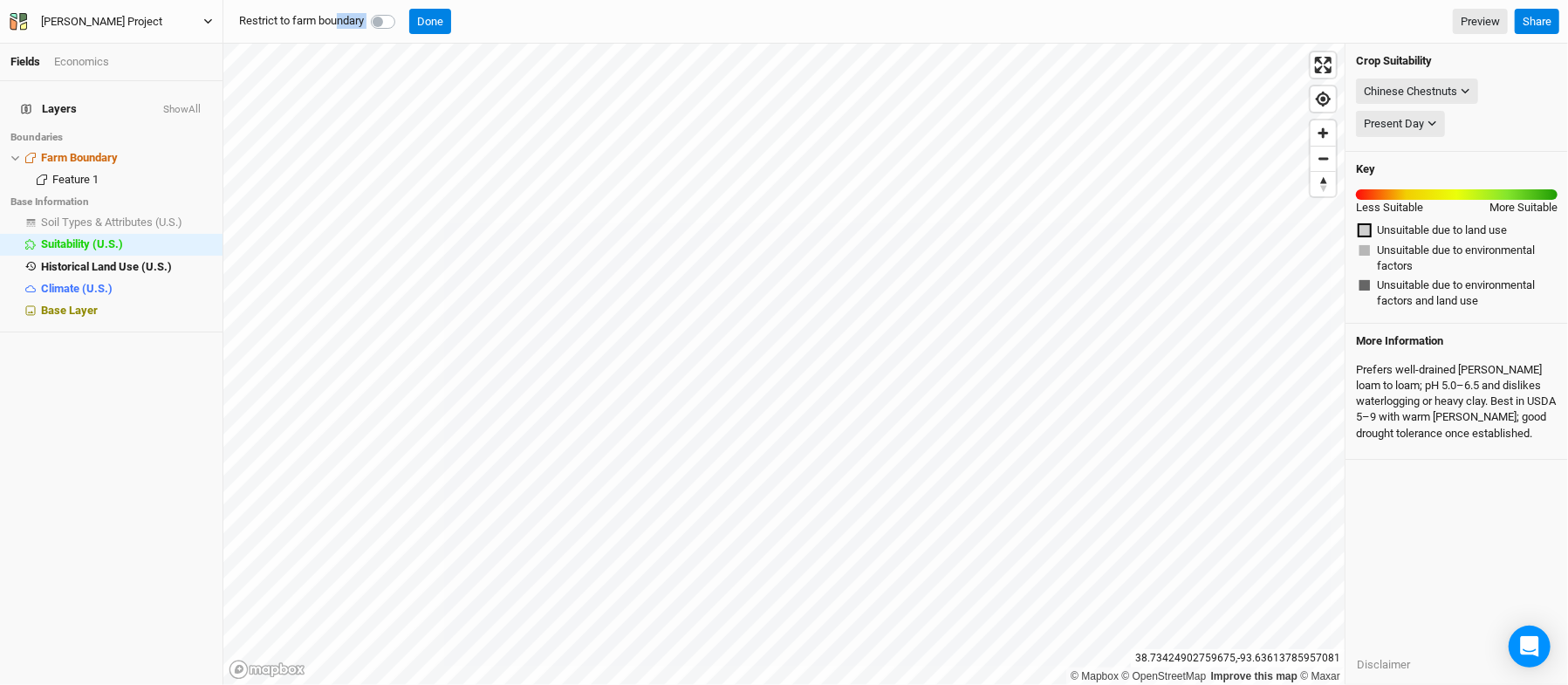
click at [376, 105] on div "Fields Economics Layers Show All Boundaries Farm Boundary hide Feature 1 hide B…" at bounding box center [784, 342] width 1568 height 685
click at [94, 58] on div "Economics" at bounding box center [82, 62] width 55 height 16
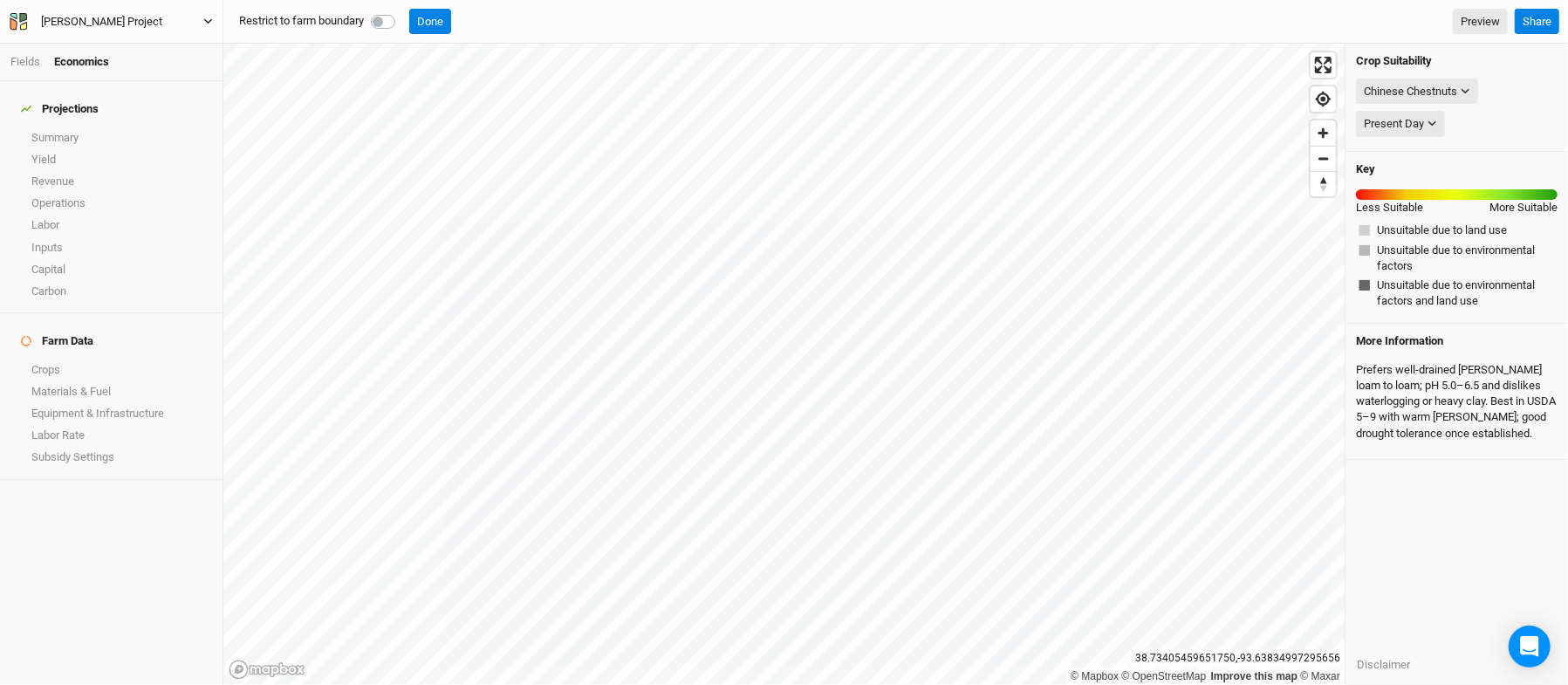
click at [11, 54] on li "Fields" at bounding box center [32, 62] width 43 height 16
click at [26, 57] on link "Fields" at bounding box center [25, 61] width 29 height 13
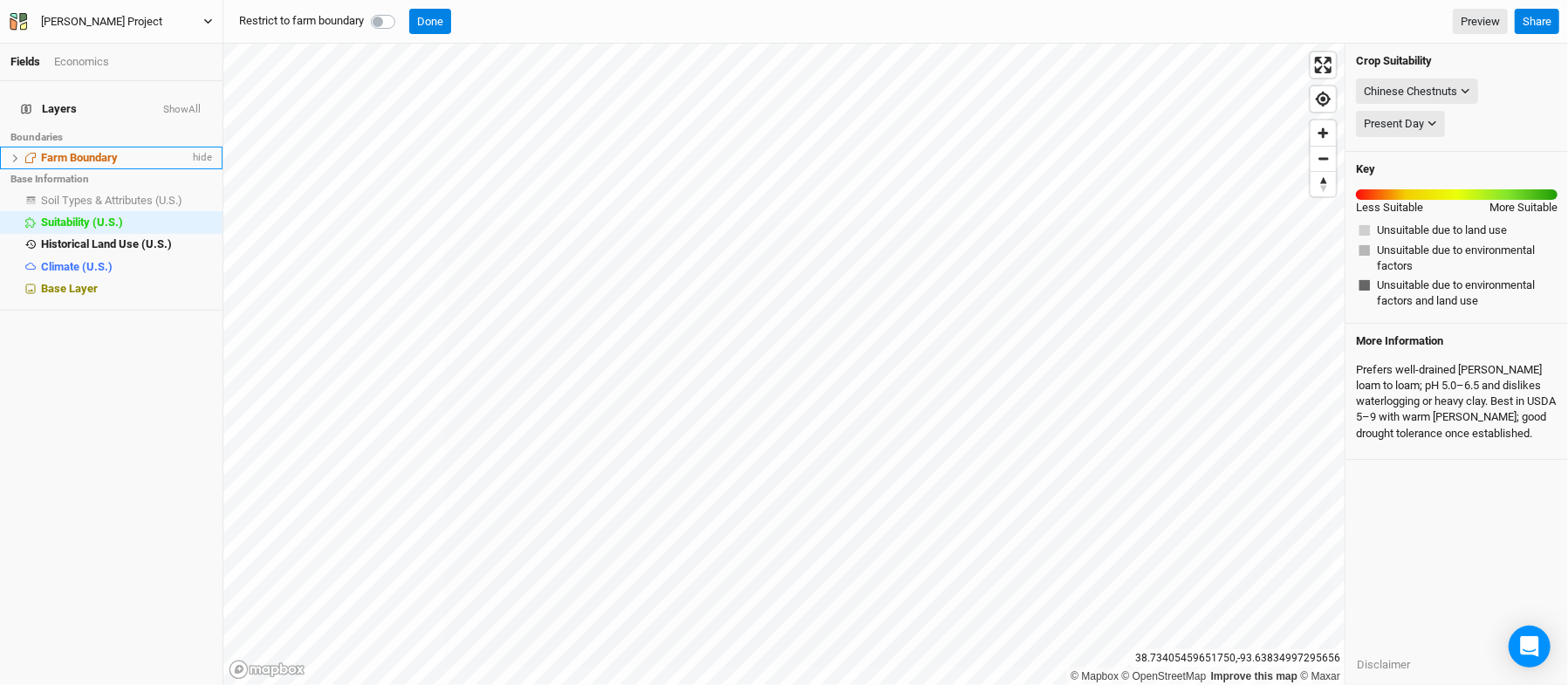
click at [4, 153] on li "Farm Boundary hide" at bounding box center [111, 158] width 222 height 22
